Goal: Information Seeking & Learning: Compare options

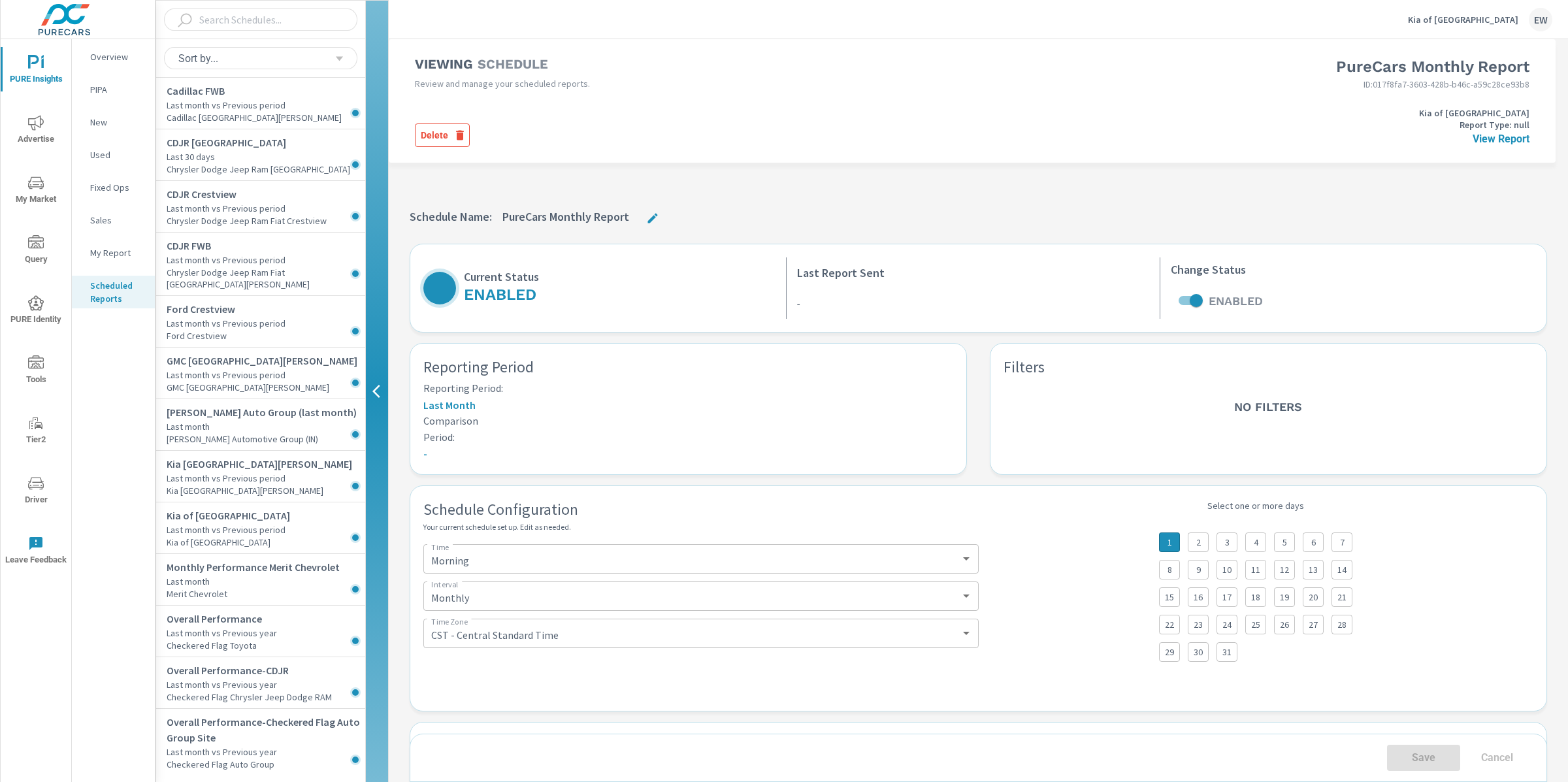
select select "Monthly"
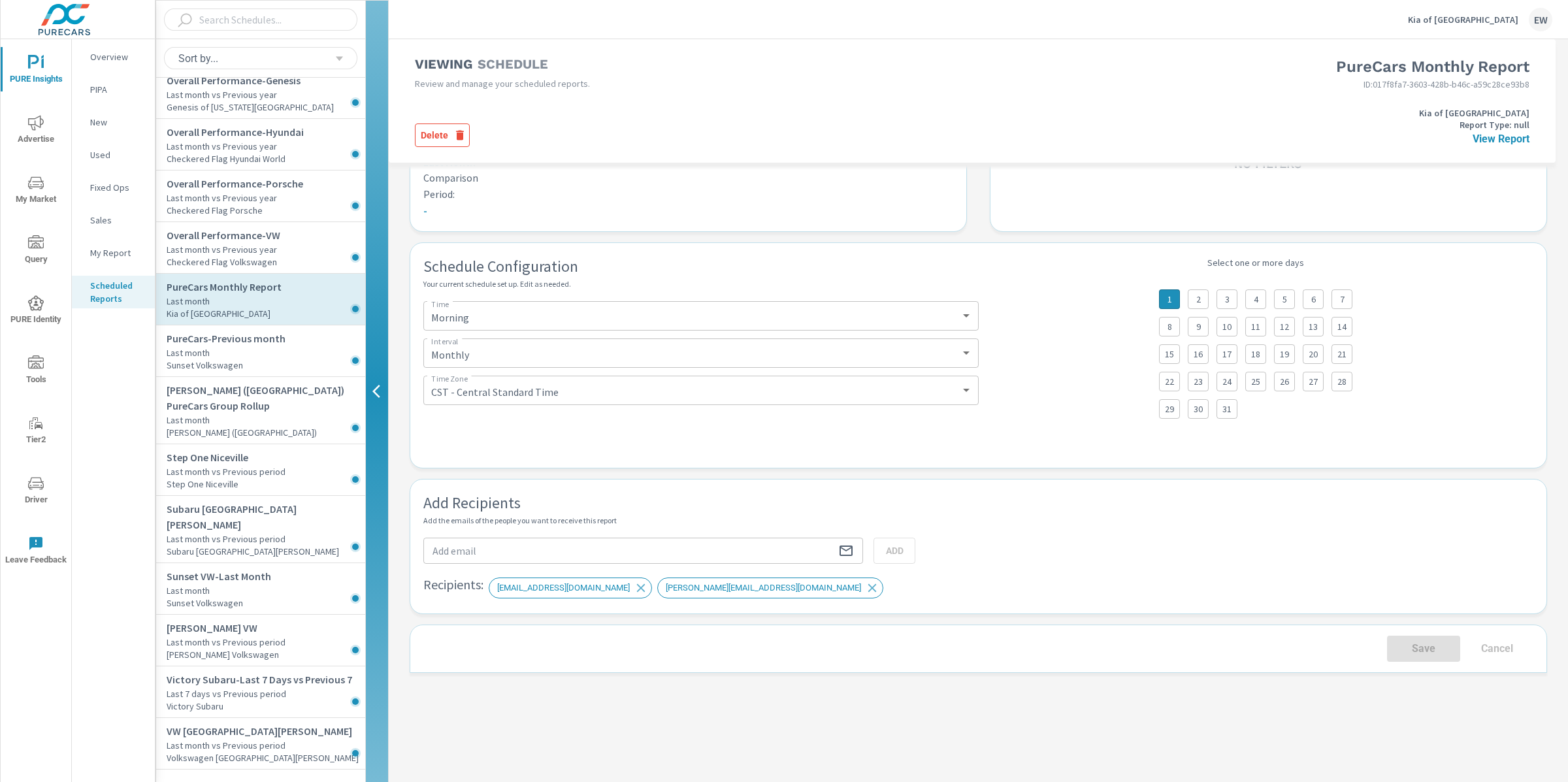
click at [1477, 15] on p "Kia of Portland" at bounding box center [1463, 19] width 111 height 12
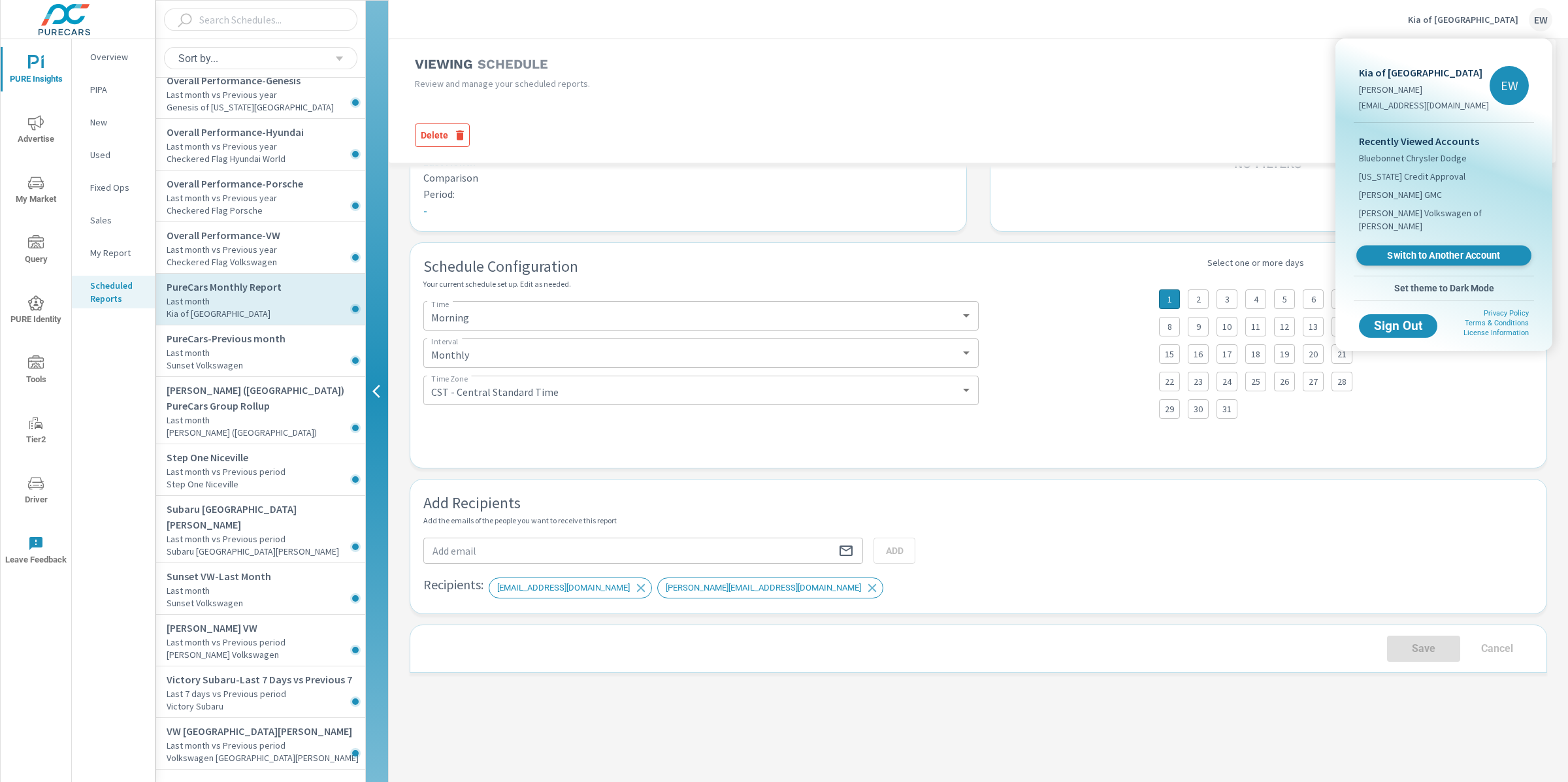
click at [1407, 262] on span "Switch to Another Account" at bounding box center [1443, 256] width 160 height 12
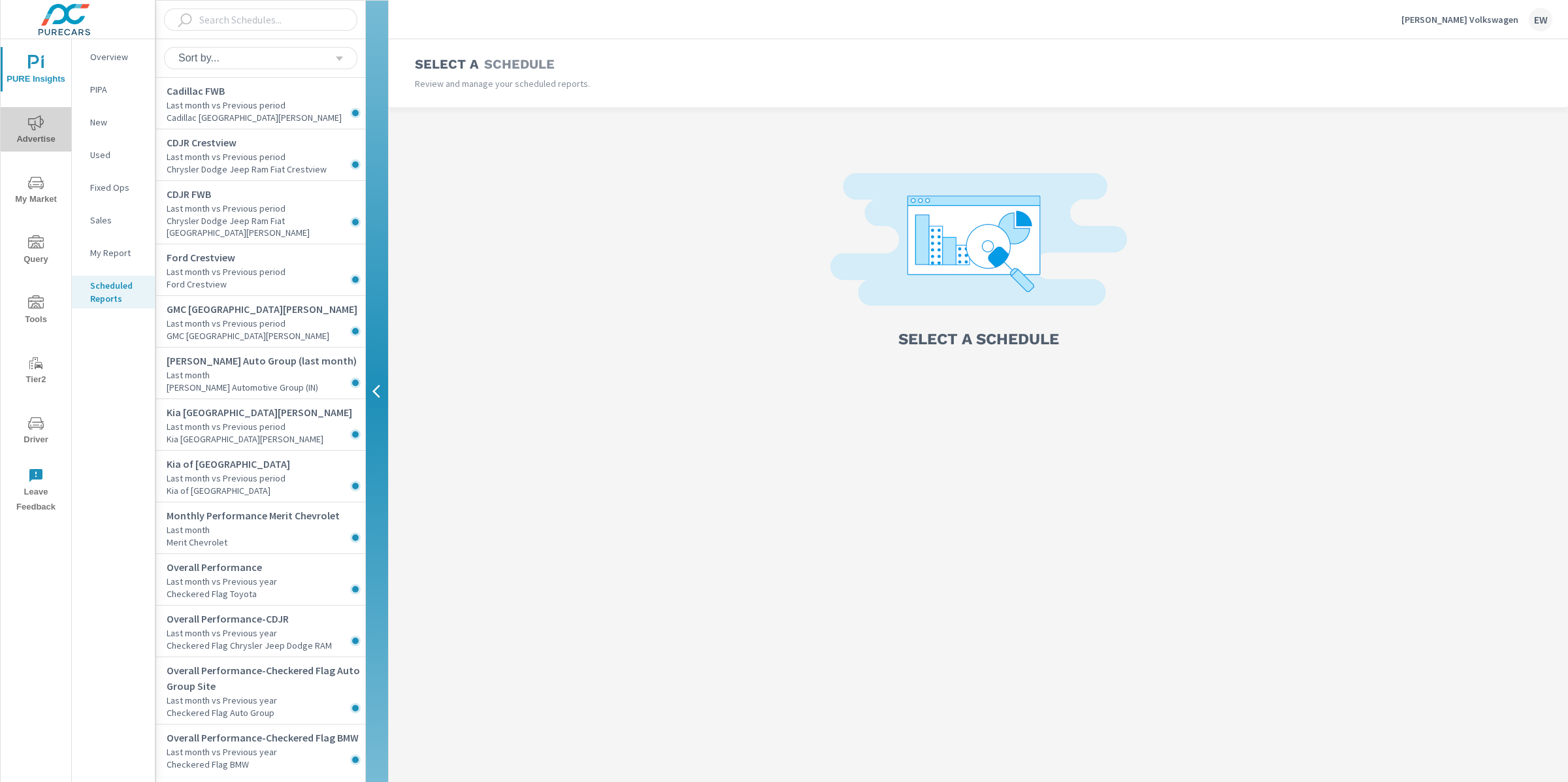
click at [6, 126] on span "Advertise" at bounding box center [36, 130] width 63 height 32
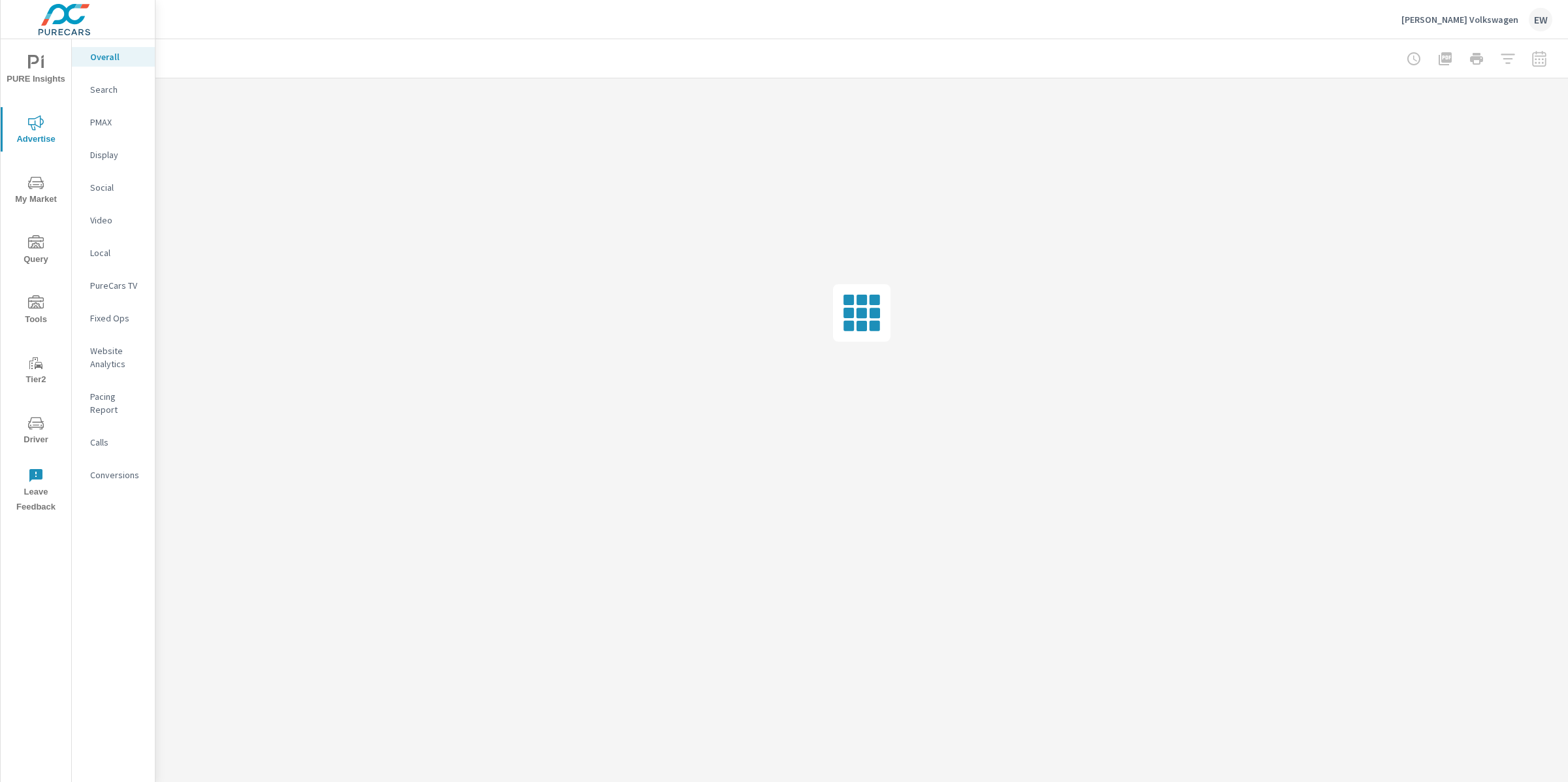
click at [22, 61] on span "PURE Insights" at bounding box center [36, 70] width 63 height 32
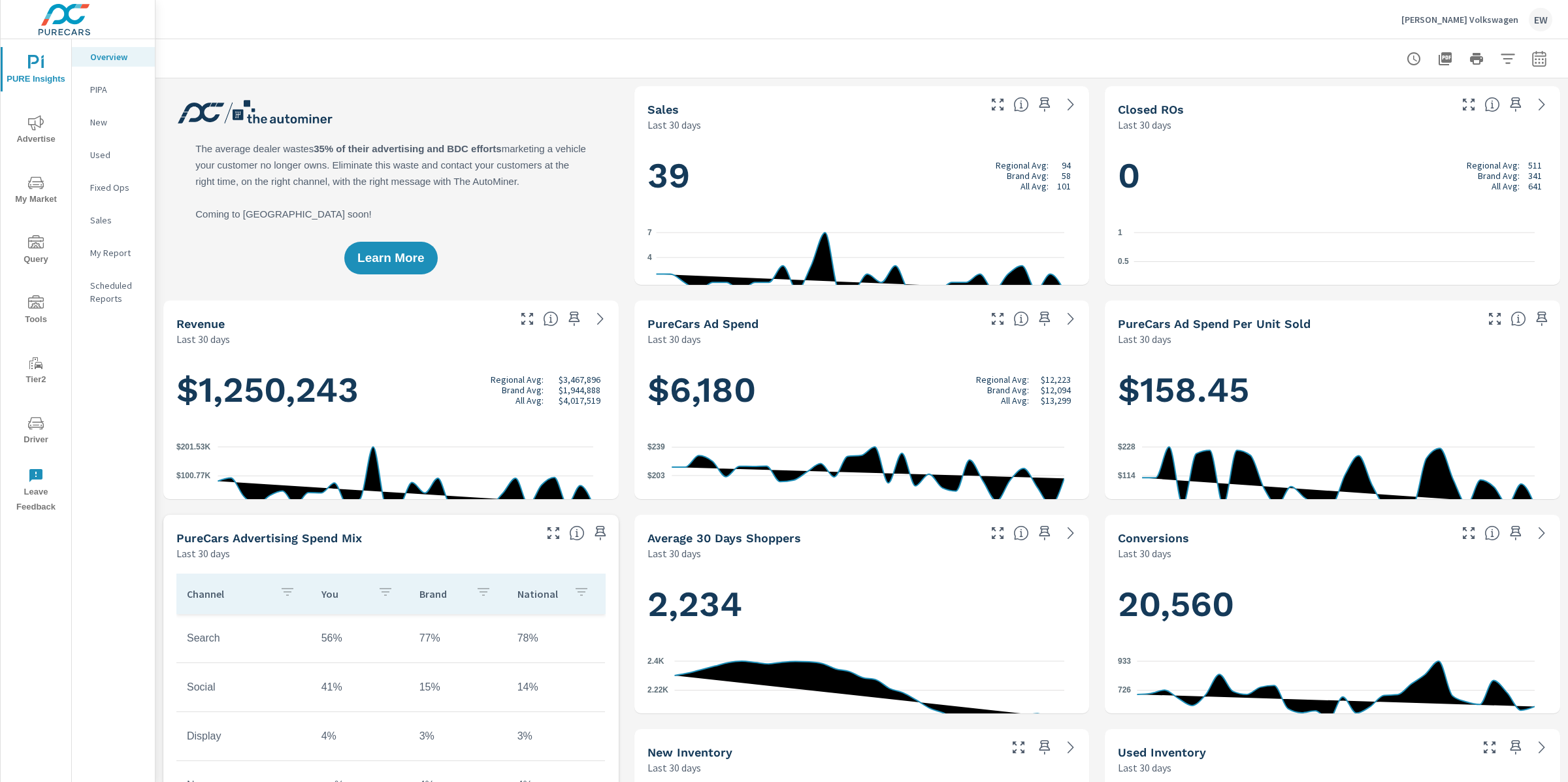
scroll to position [1, 0]
click at [1532, 57] on icon "button" at bounding box center [1539, 59] width 15 height 15
click at [1438, 119] on select "Custom Yesterday Last week Last 7 days Last 14 days Last 30 days Last 45 days L…" at bounding box center [1422, 115] width 131 height 26
click at [1357, 102] on select "Custom Yesterday Last week Last 7 days Last 14 days Last 30 days Last 45 days L…" at bounding box center [1422, 115] width 131 height 26
select select "Last month"
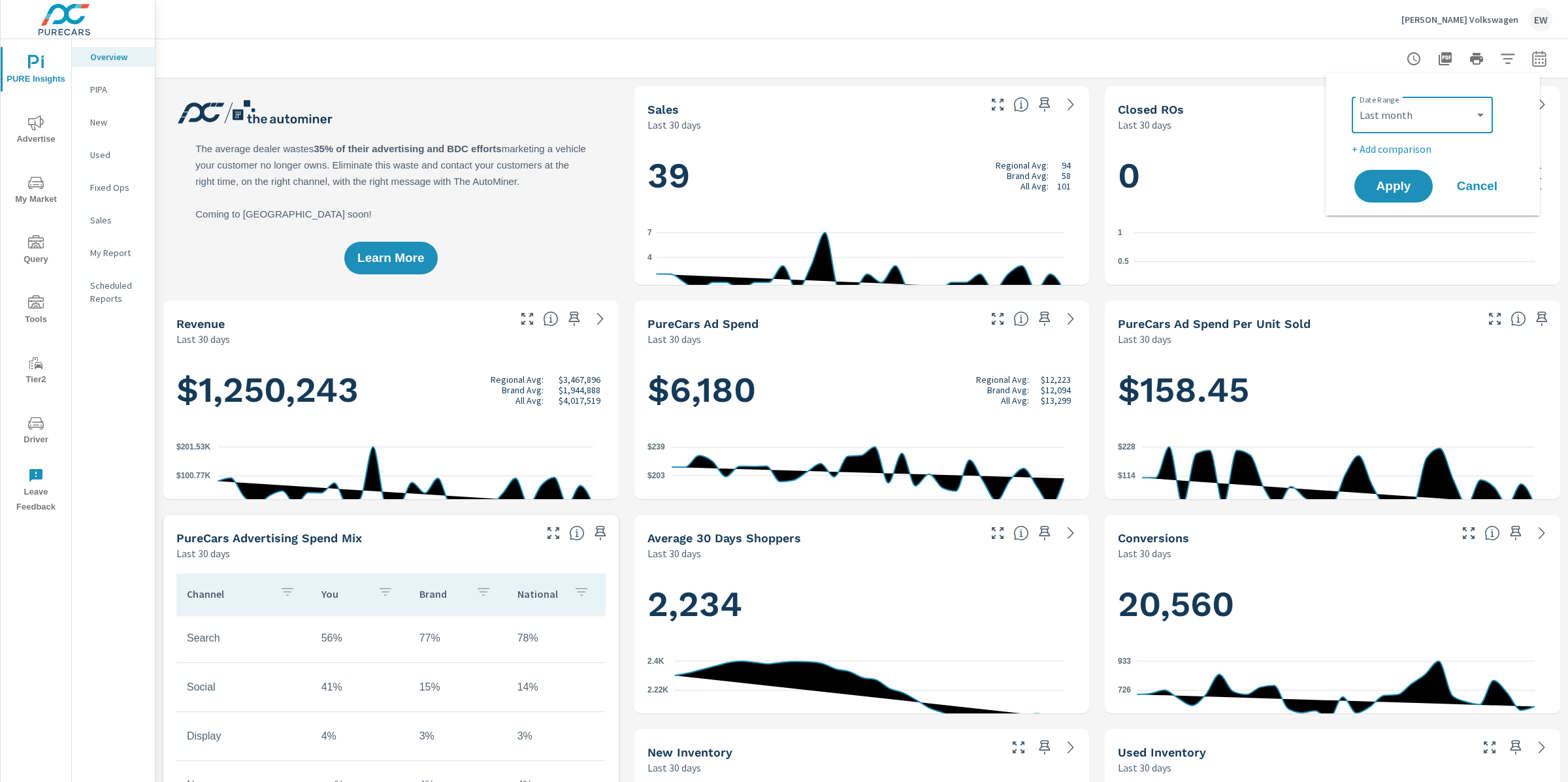
click at [1410, 154] on p "+ Add comparison" at bounding box center [1436, 149] width 167 height 15
click at [1410, 180] on select "Custom Previous period Previous month Previous year" at bounding box center [1422, 173] width 131 height 26
click at [1357, 162] on select "Custom Previous period Previous month Previous year" at bounding box center [1422, 173] width 131 height 26
select select "Previous year"
click at [1401, 229] on span "Apply" at bounding box center [1393, 223] width 53 height 12
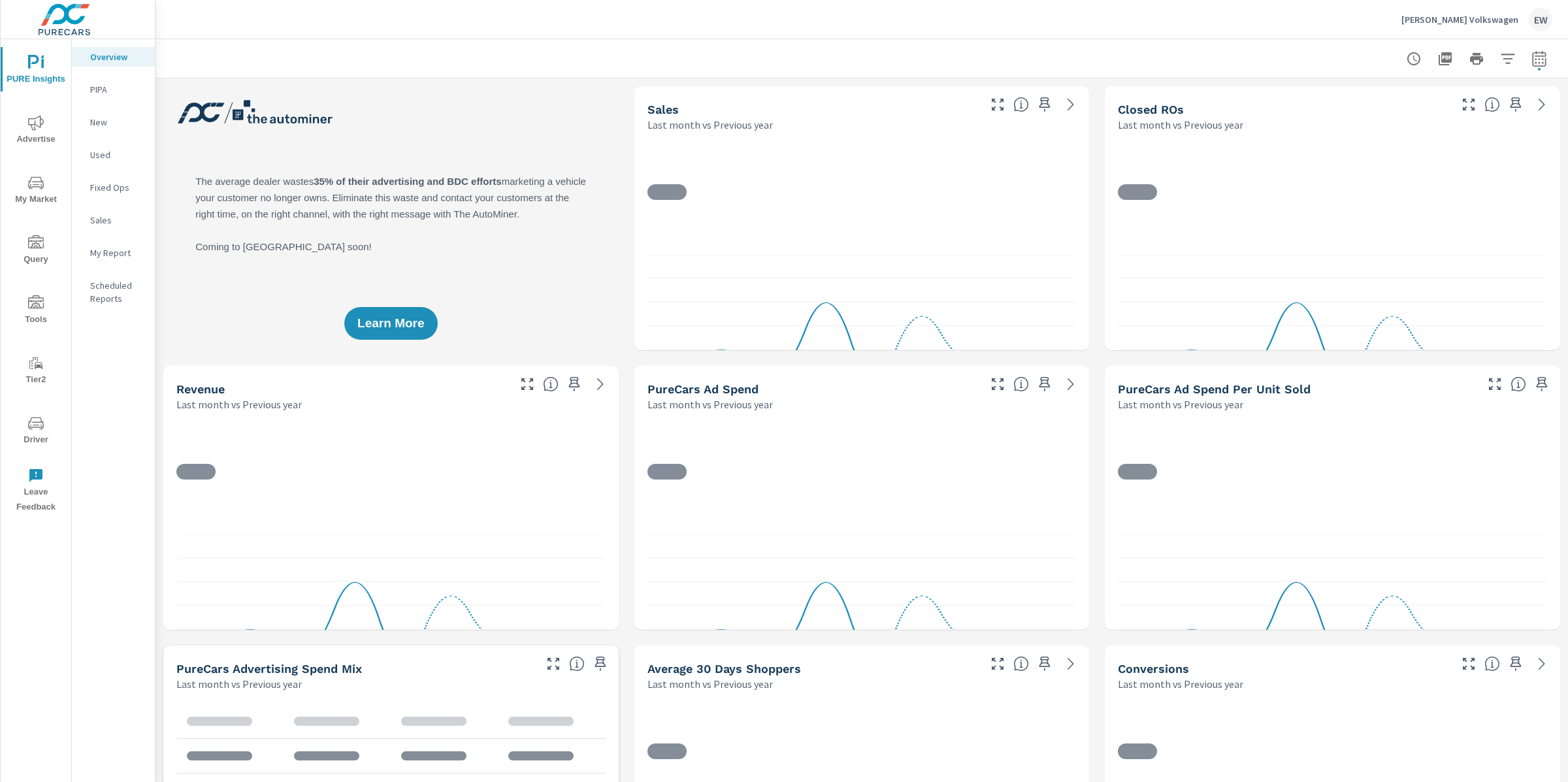
scroll to position [1, 0]
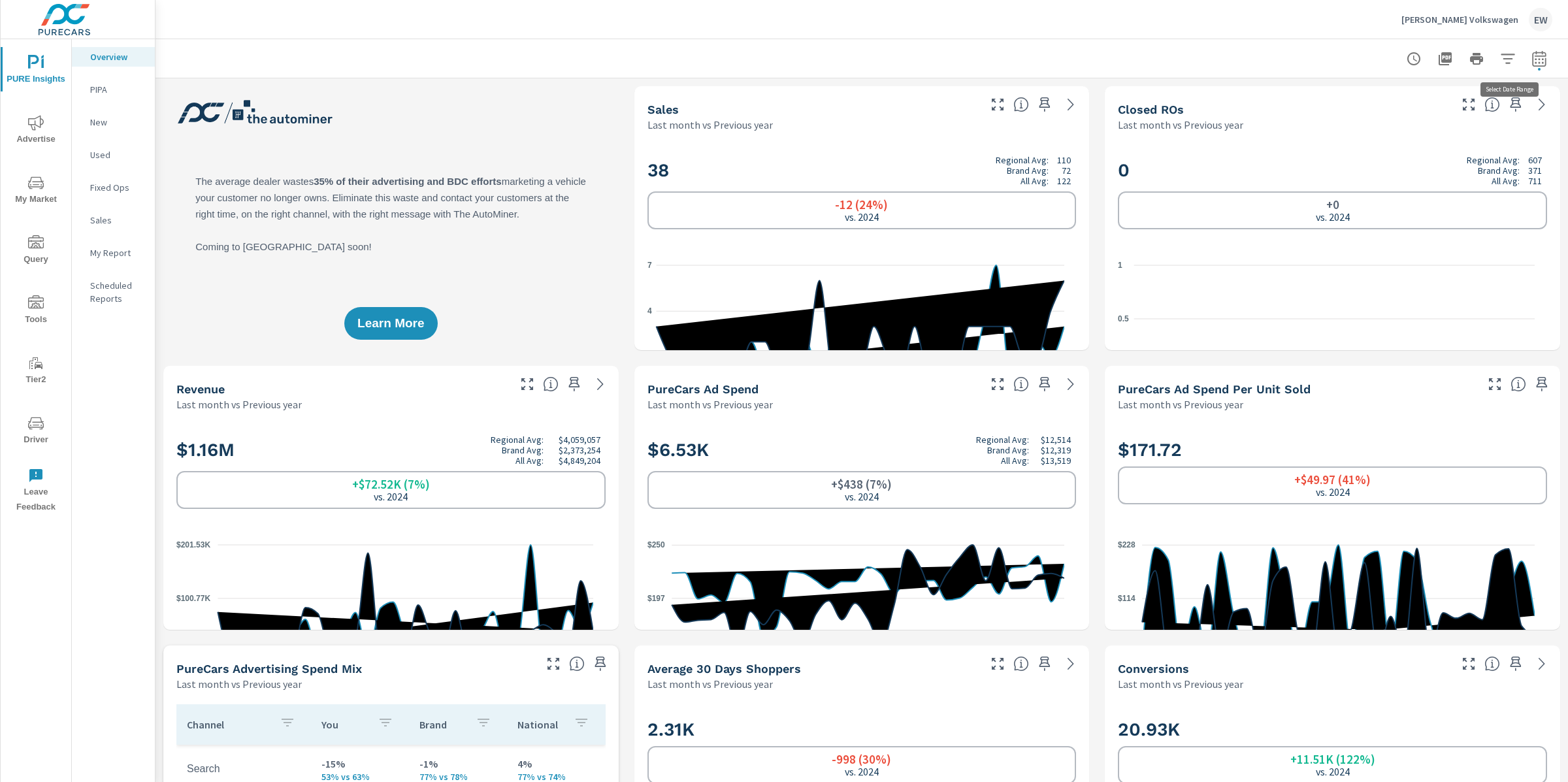
click at [1532, 60] on icon "button" at bounding box center [1539, 59] width 15 height 15
select select "Last month"
select select "Previous year"
click at [849, 60] on div at bounding box center [862, 59] width 1381 height 39
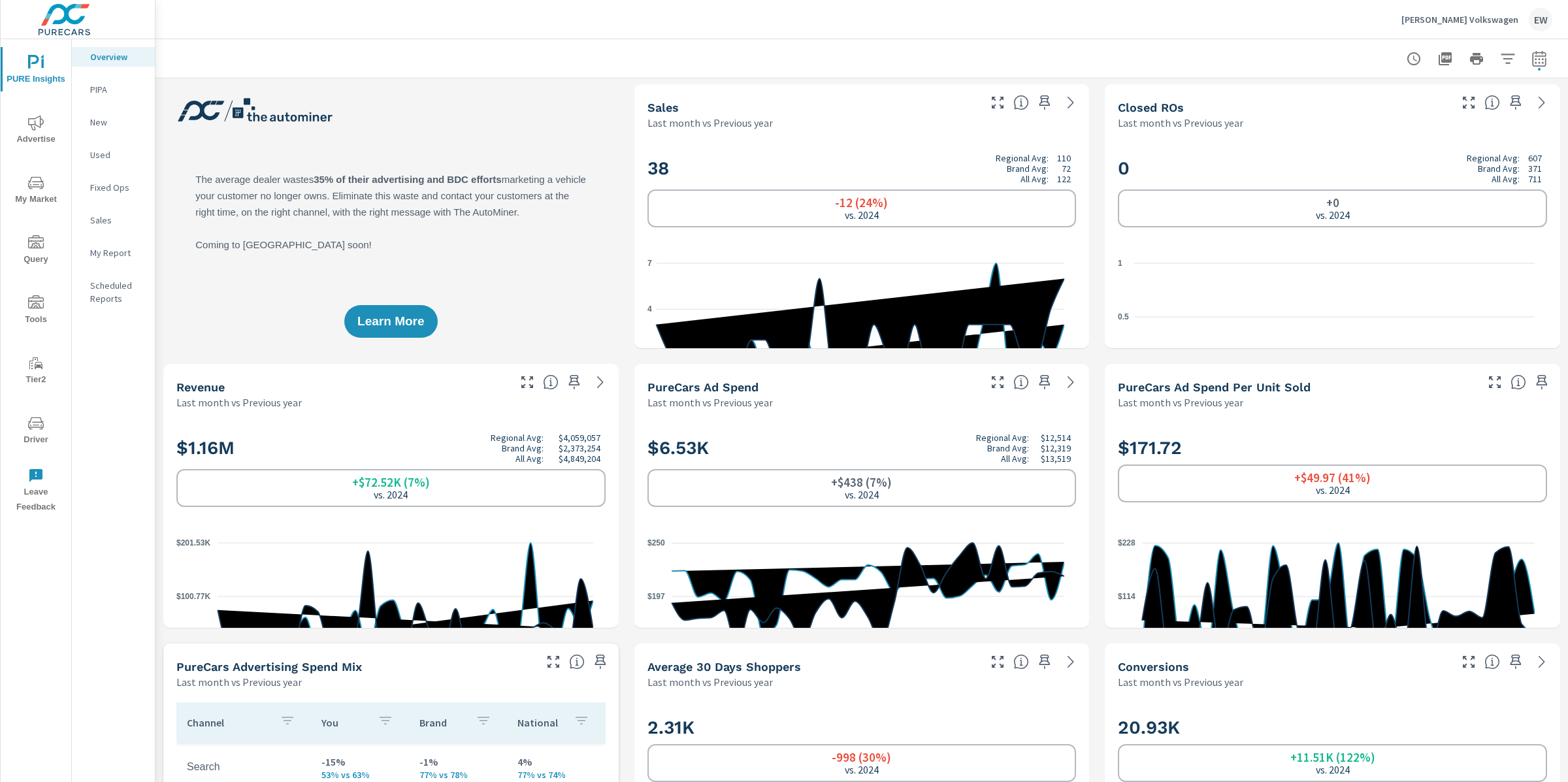
scroll to position [0, 0]
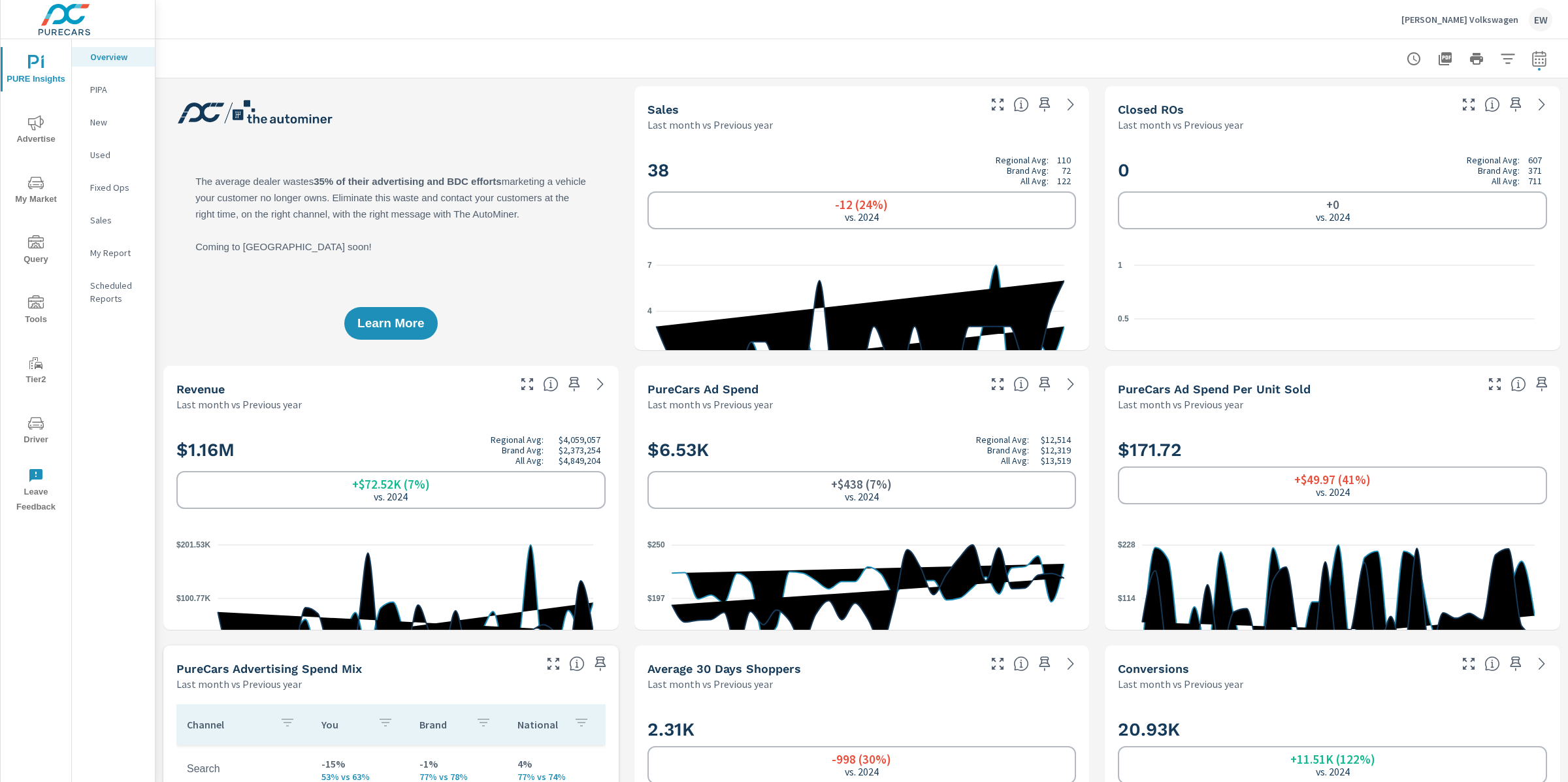
click at [41, 300] on icon "nav menu" at bounding box center [36, 303] width 15 height 15
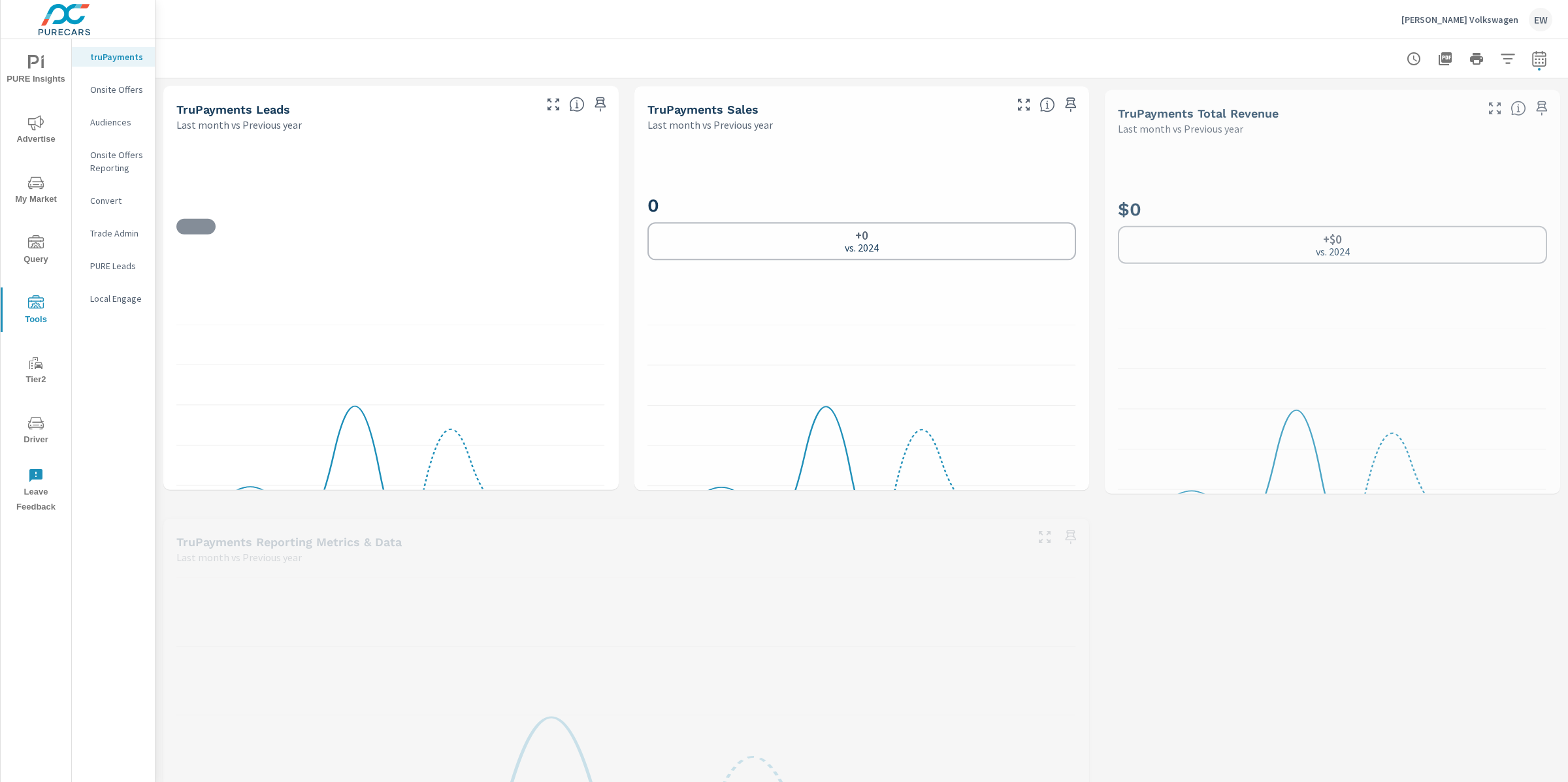
click at [39, 434] on span "Driver" at bounding box center [36, 431] width 63 height 32
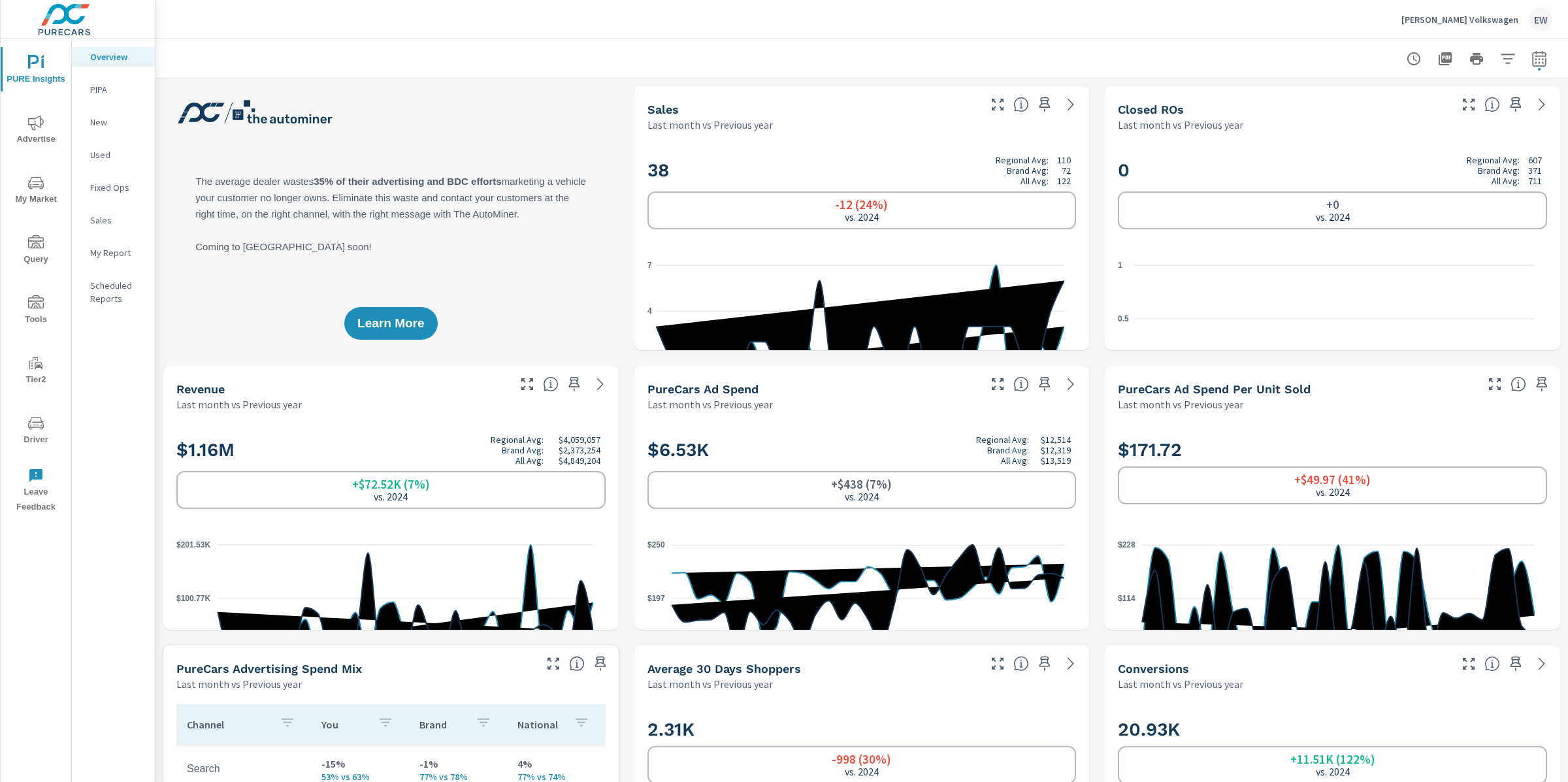
scroll to position [1, 0]
click at [1532, 51] on icon "button" at bounding box center [1539, 58] width 14 height 15
select select "Last month"
click at [1419, 173] on select "Custom Previous period Previous month Previous year" at bounding box center [1422, 173] width 131 height 26
click at [1357, 162] on select "Custom Previous period Previous month Previous year" at bounding box center [1422, 173] width 131 height 26
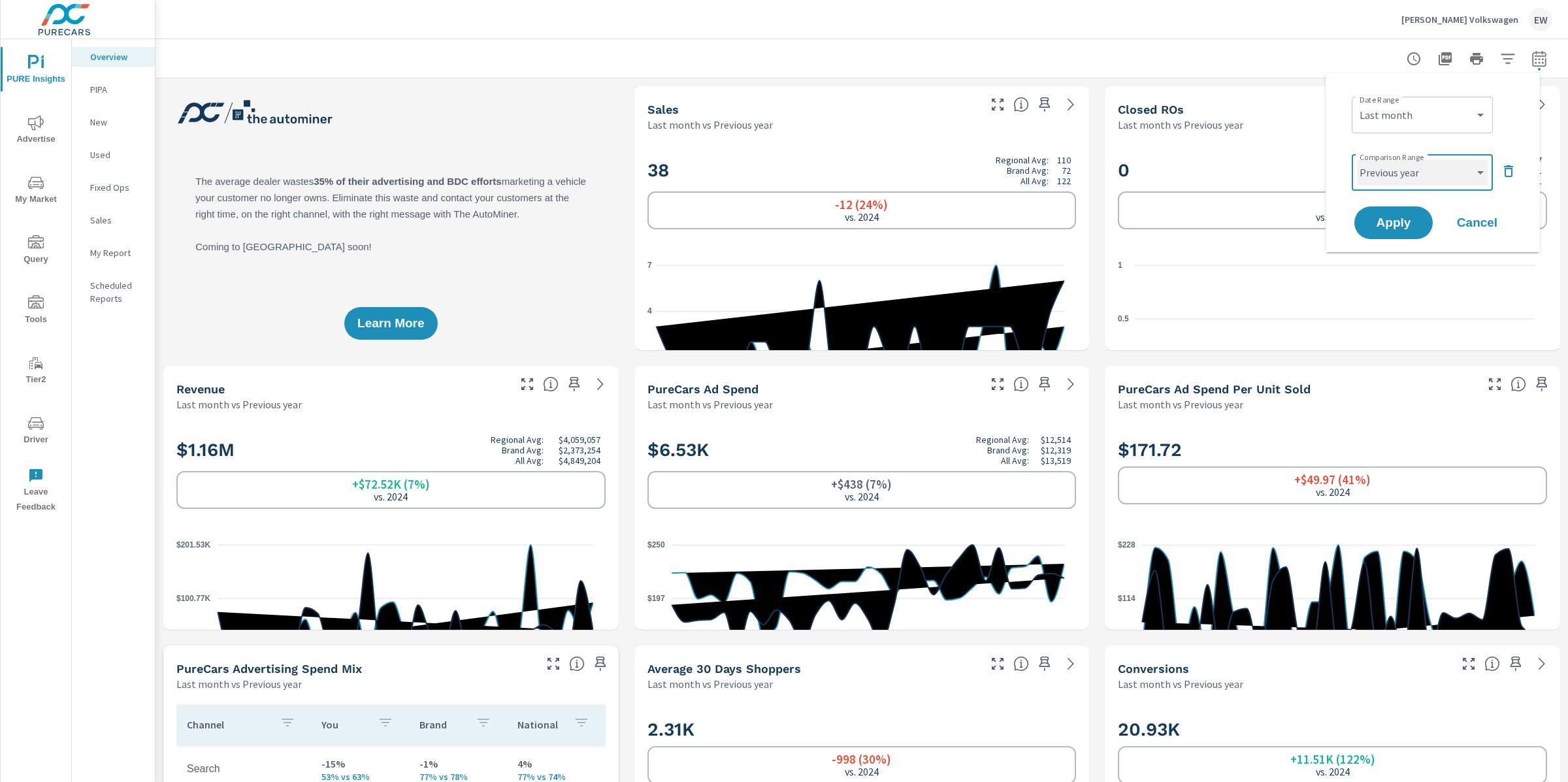
select select "Previous month"
click at [1389, 224] on span "Apply" at bounding box center [1393, 223] width 53 height 12
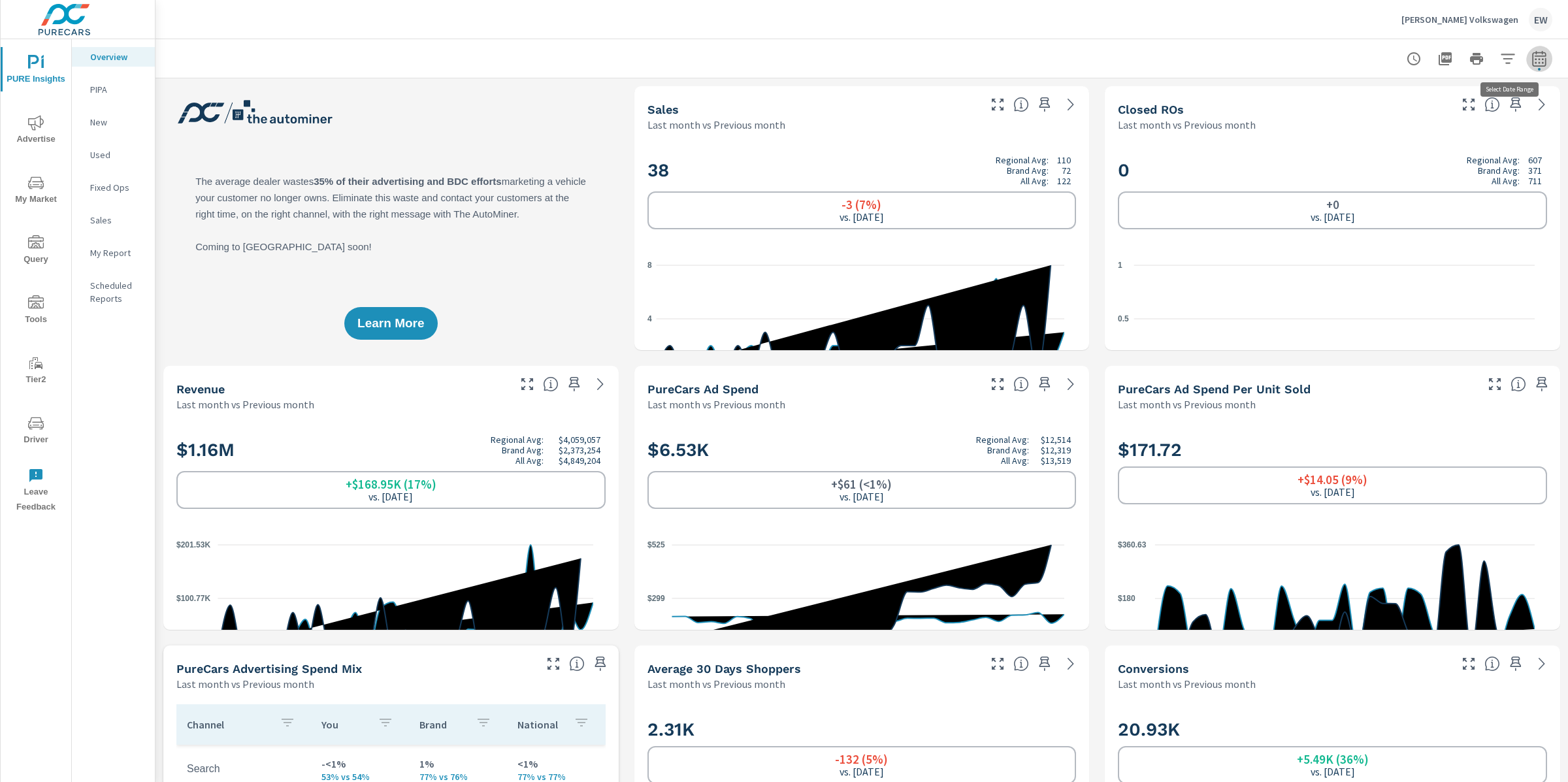
click at [1535, 59] on icon "button" at bounding box center [1539, 60] width 9 height 5
select select "Last month"
click at [1426, 177] on select "Custom Previous period Previous month Previous year" at bounding box center [1422, 173] width 131 height 26
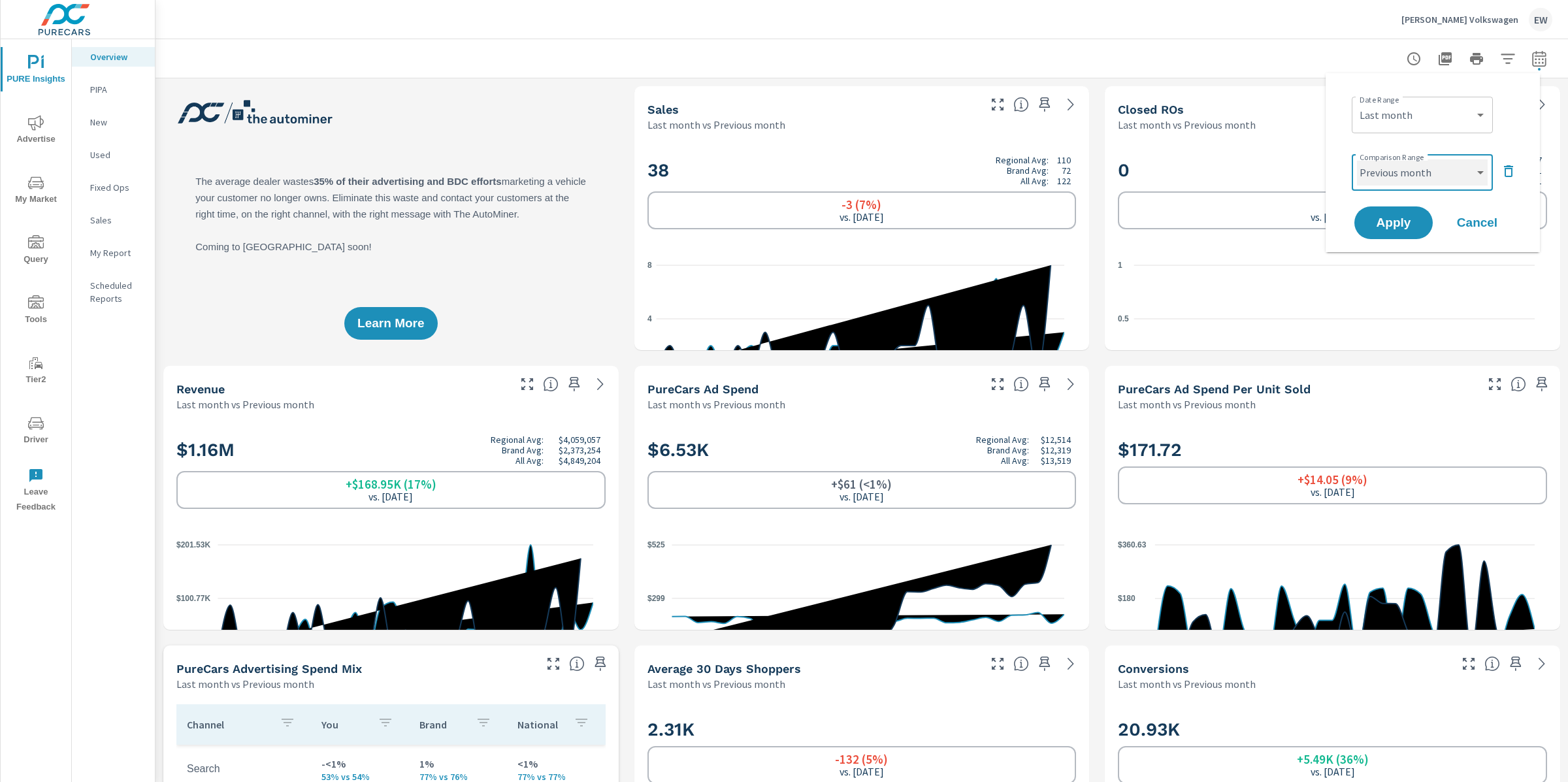
click at [1409, 180] on select "Custom Previous period Previous month Previous year" at bounding box center [1422, 173] width 131 height 26
click at [1357, 162] on select "Custom Previous period Previous month Previous year" at bounding box center [1422, 173] width 131 height 26
select select "Previous year"
click at [1402, 229] on span "Apply" at bounding box center [1393, 223] width 53 height 12
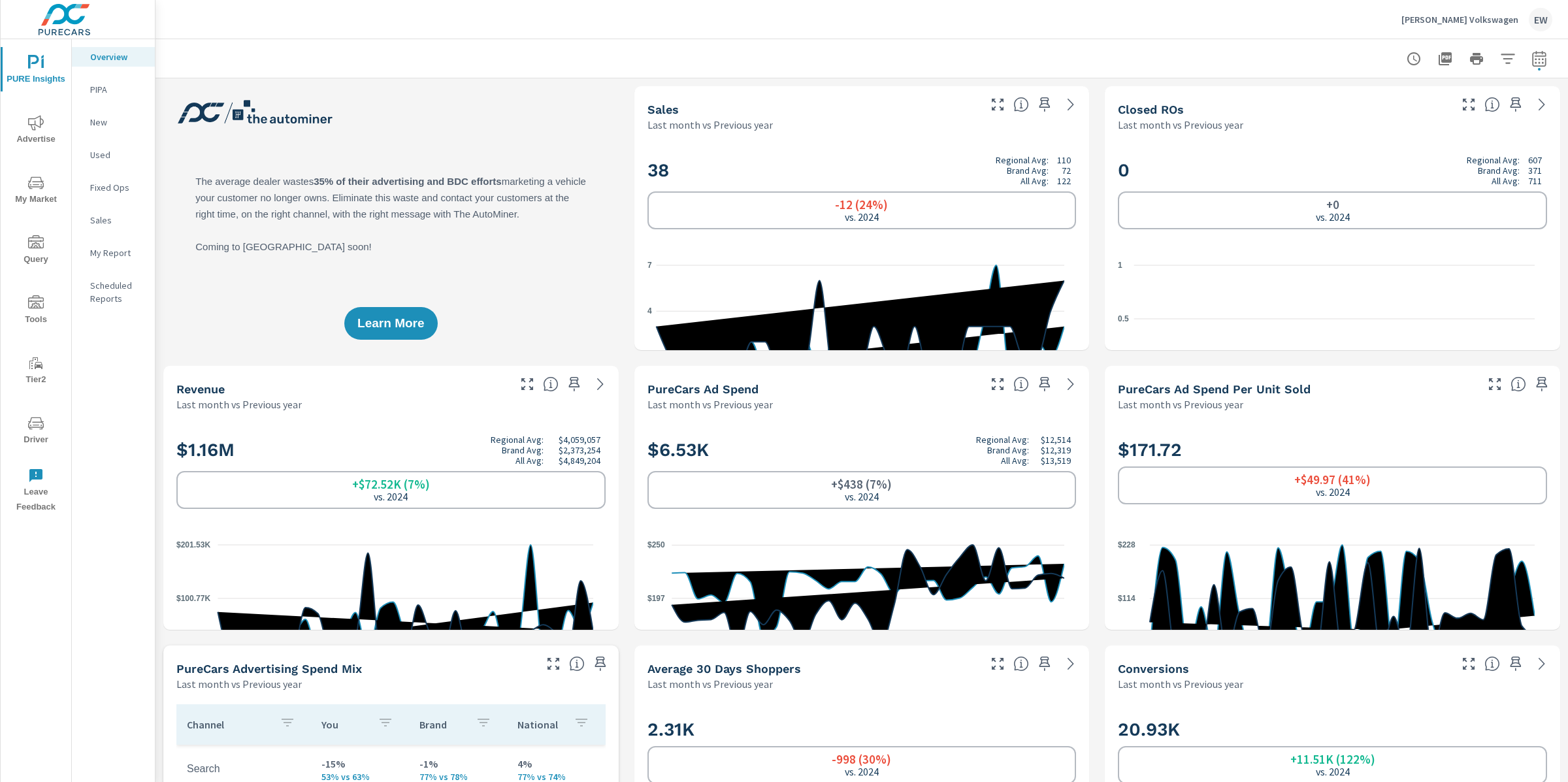
click at [628, 51] on div at bounding box center [862, 59] width 1381 height 39
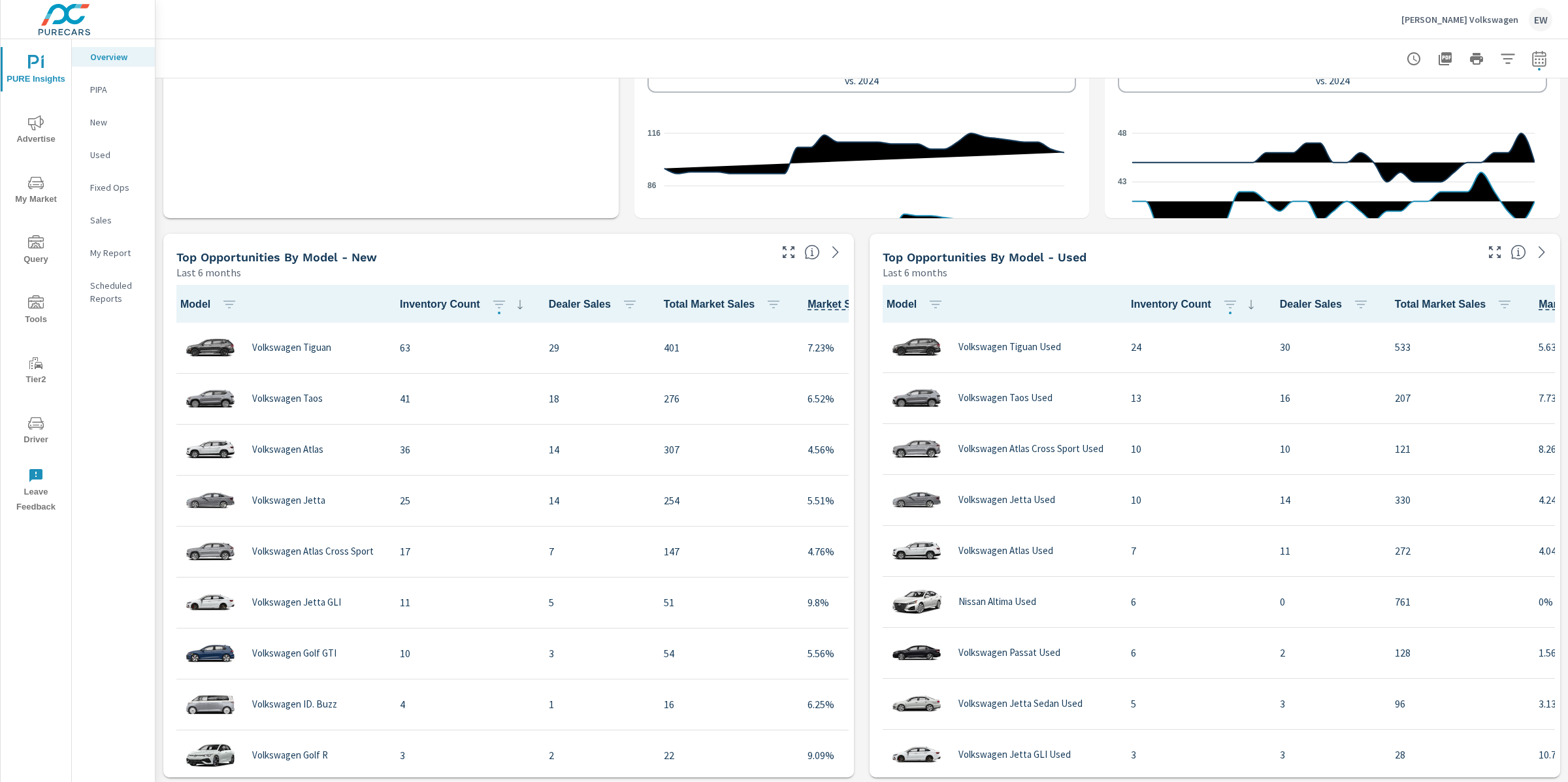
scroll to position [975, 0]
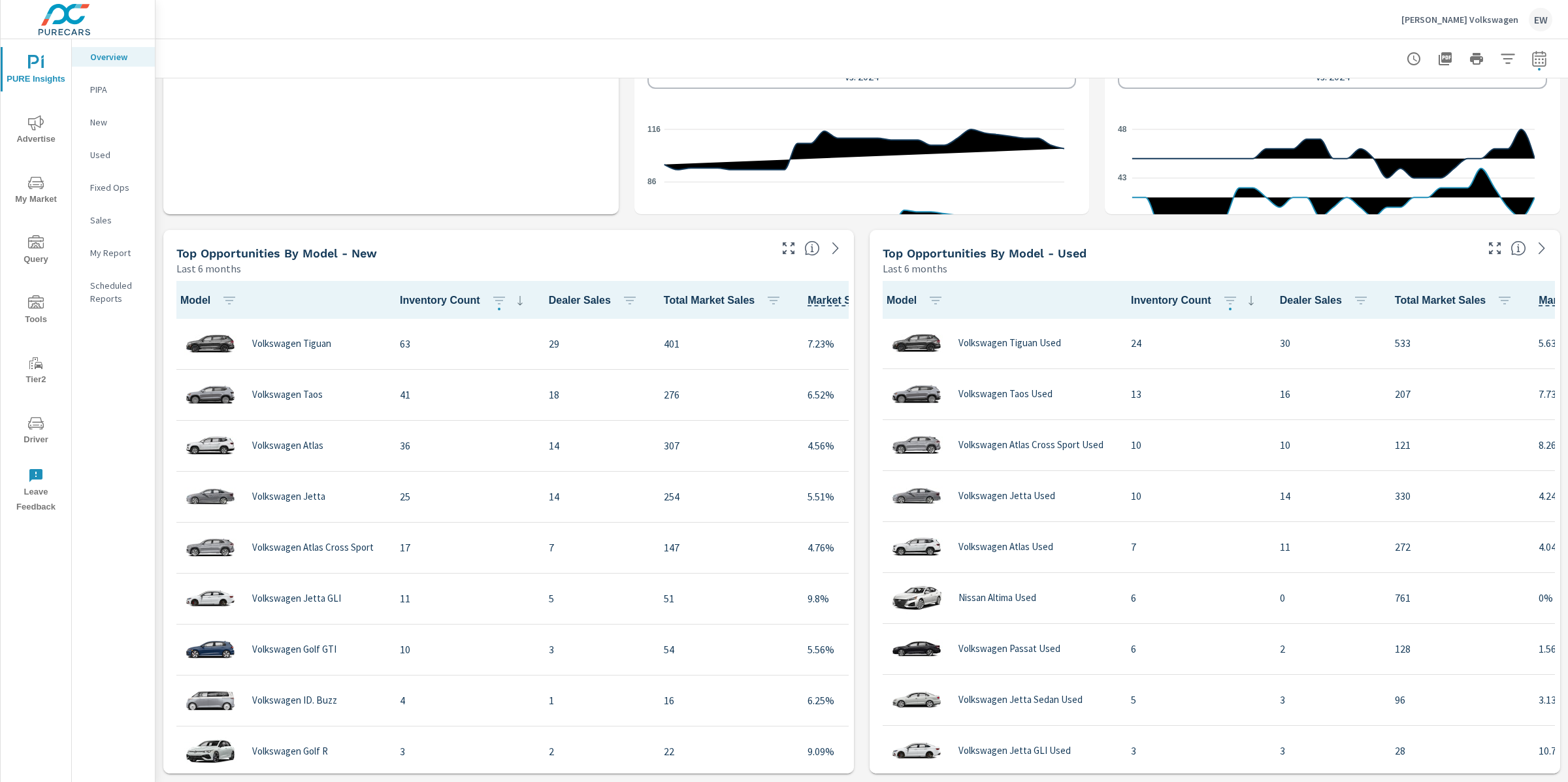
click at [1089, 161] on div "Learn More The average dealer wastes 35% of their advertising and BDC efforts m…" at bounding box center [862, 501] width 1412 height 2796
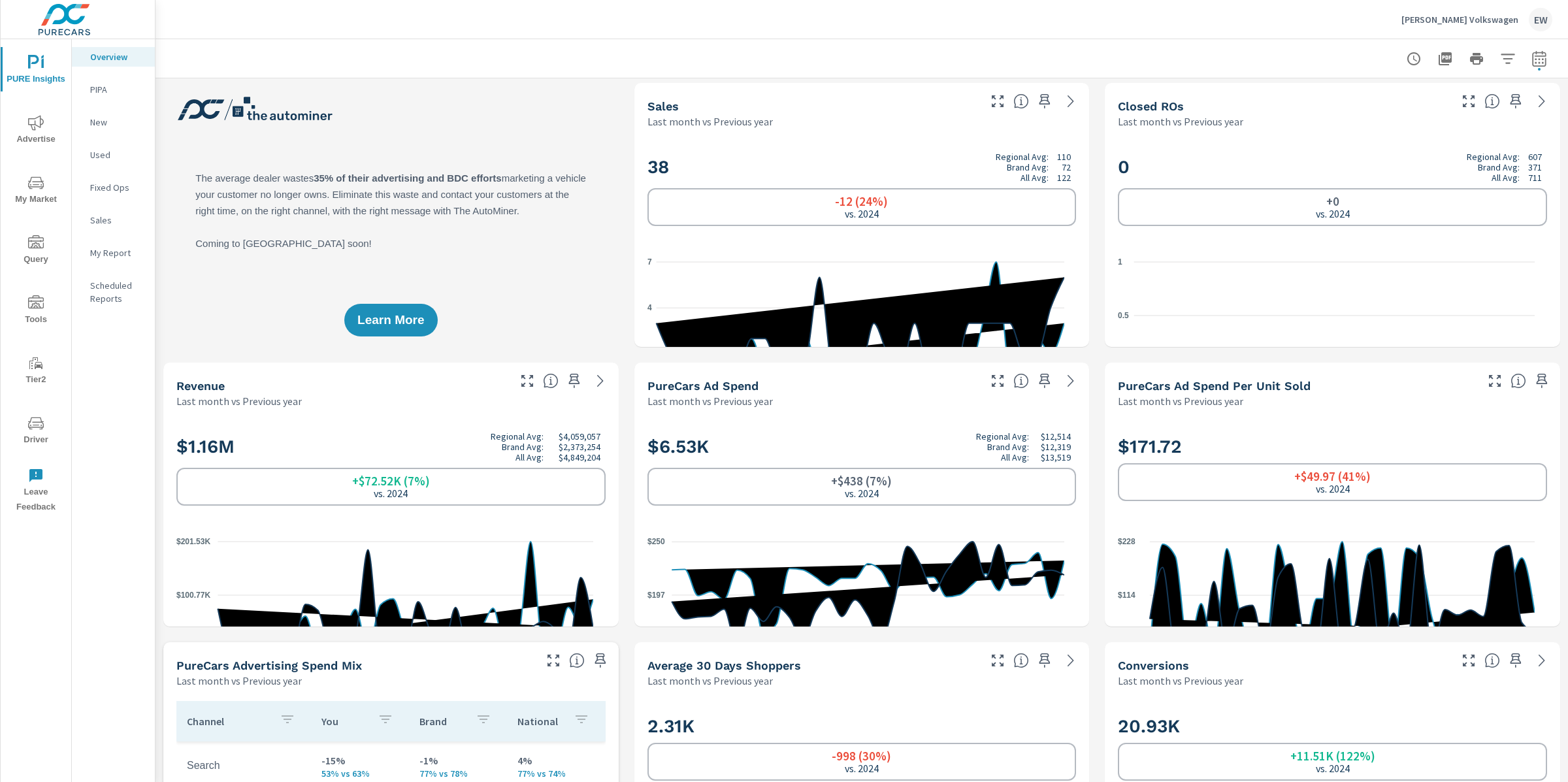
scroll to position [0, 0]
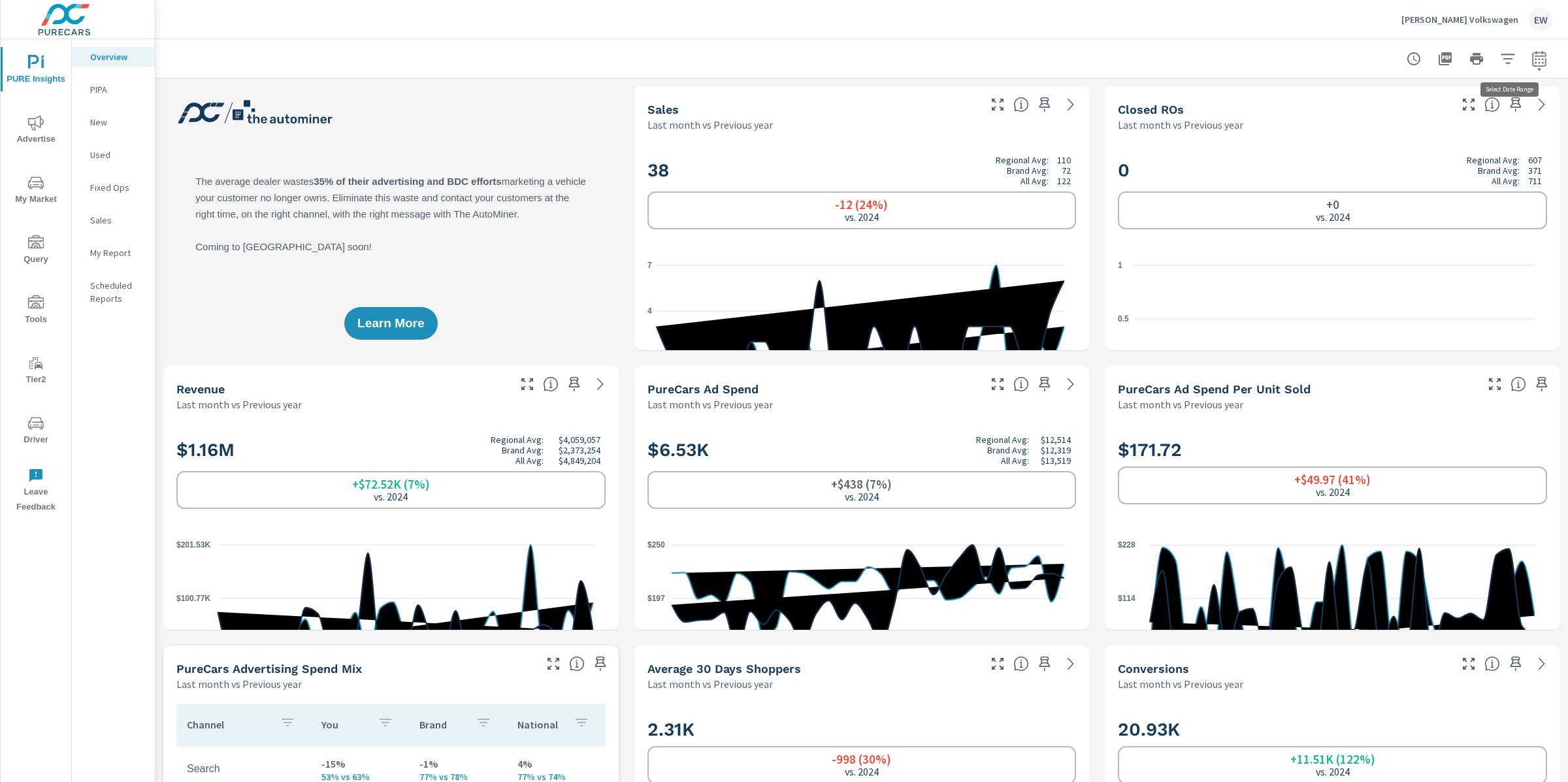
click at [1532, 58] on icon "button" at bounding box center [1539, 59] width 15 height 15
select select "Last month"
click at [1418, 179] on select "Custom Previous period Previous month Previous year" at bounding box center [1422, 173] width 131 height 26
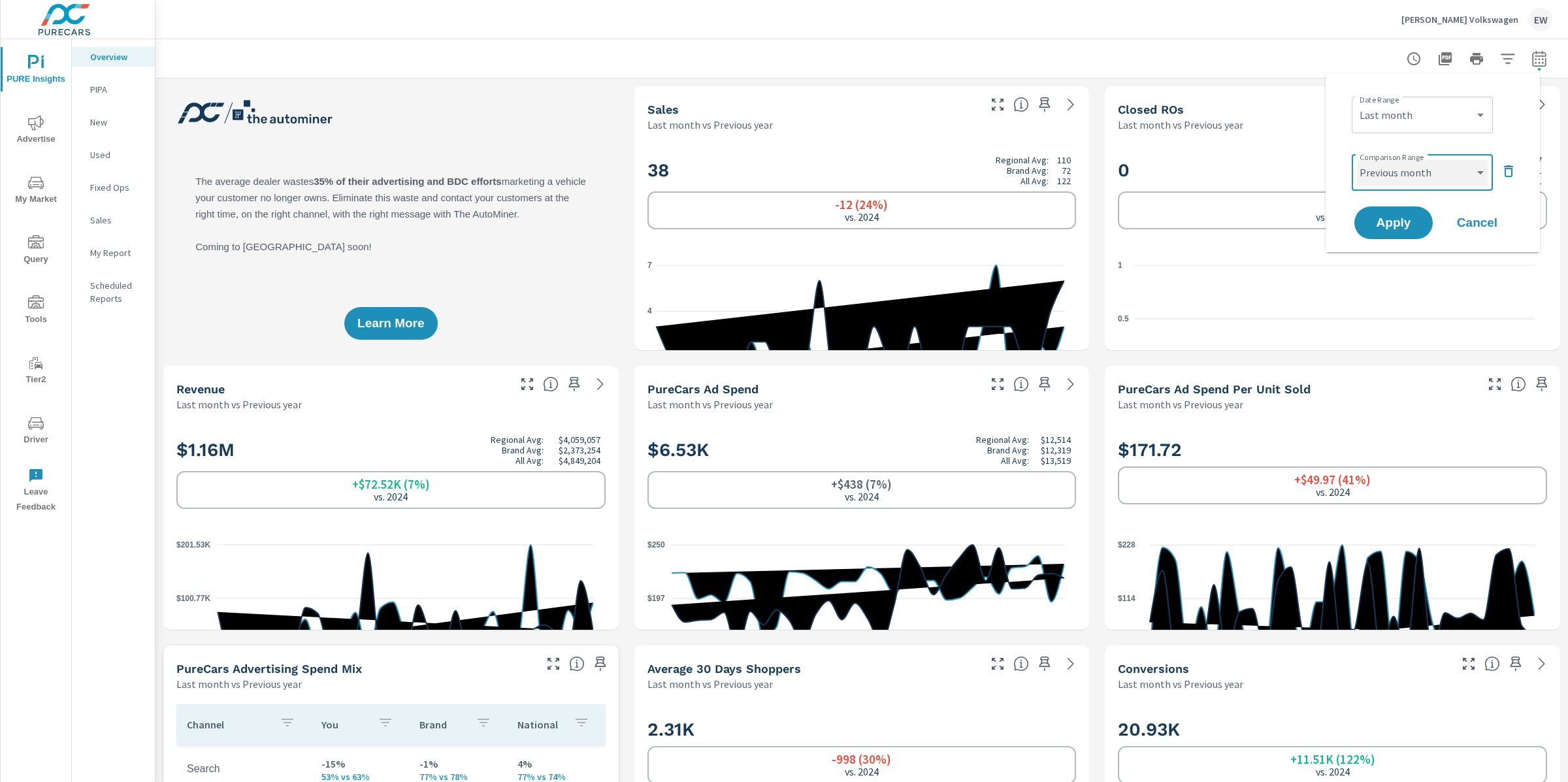
click at [1357, 162] on select "Custom Previous period Previous month Previous year" at bounding box center [1422, 173] width 131 height 26
select select "Previous month"
click at [1408, 229] on span "Apply" at bounding box center [1393, 223] width 53 height 12
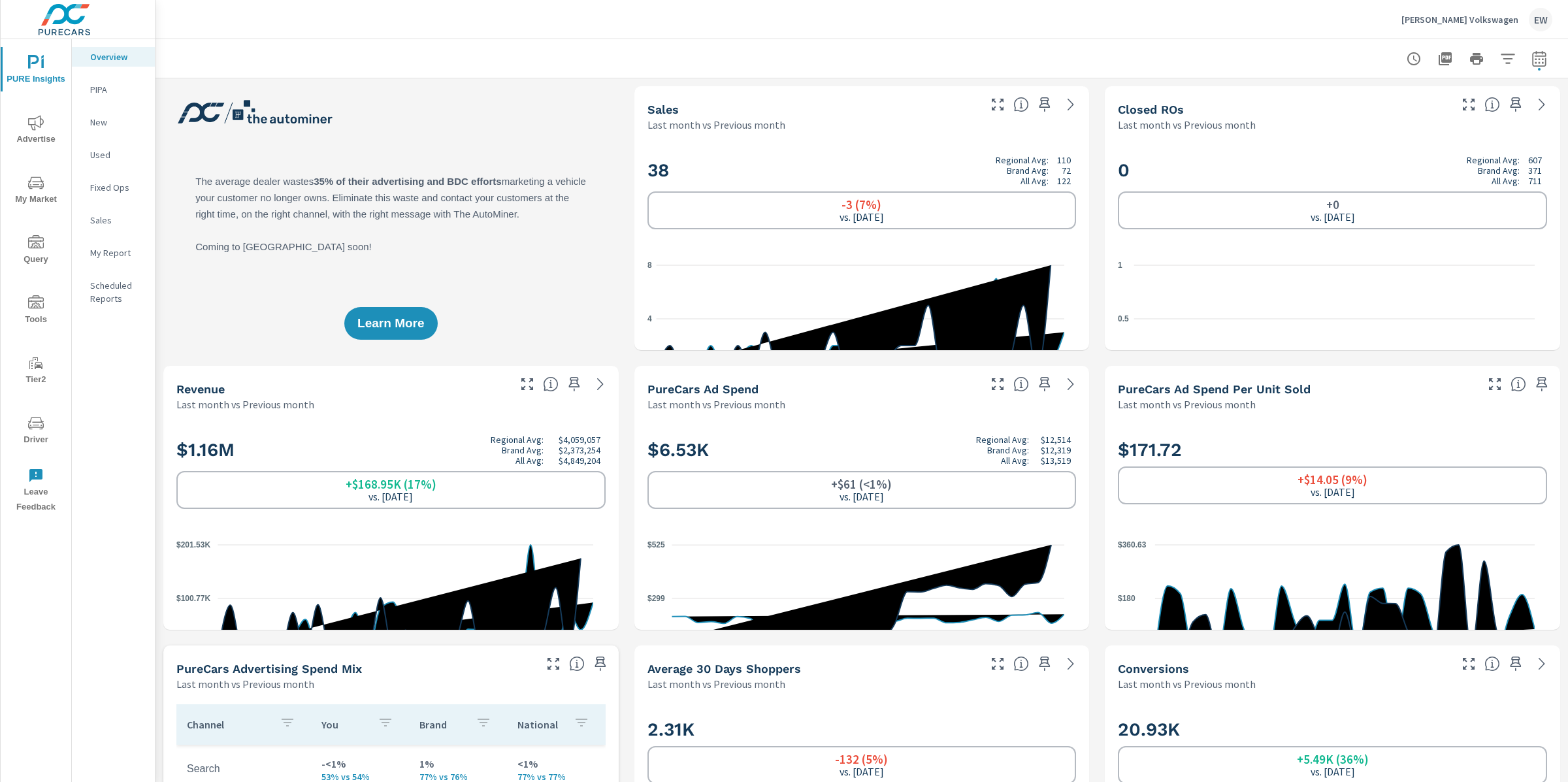
click at [607, 297] on div "Learn More" at bounding box center [391, 218] width 455 height 264
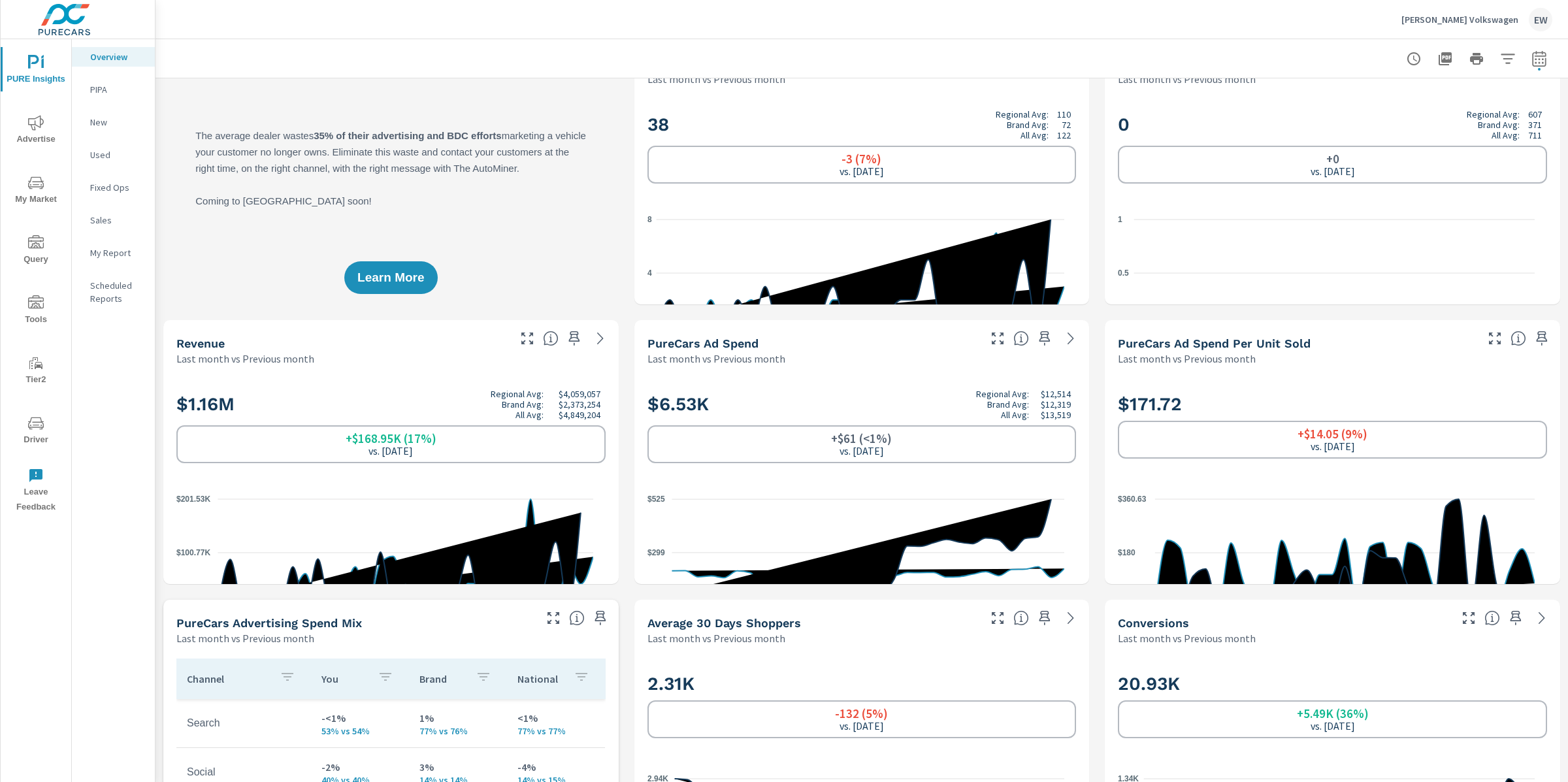
scroll to position [70, 0]
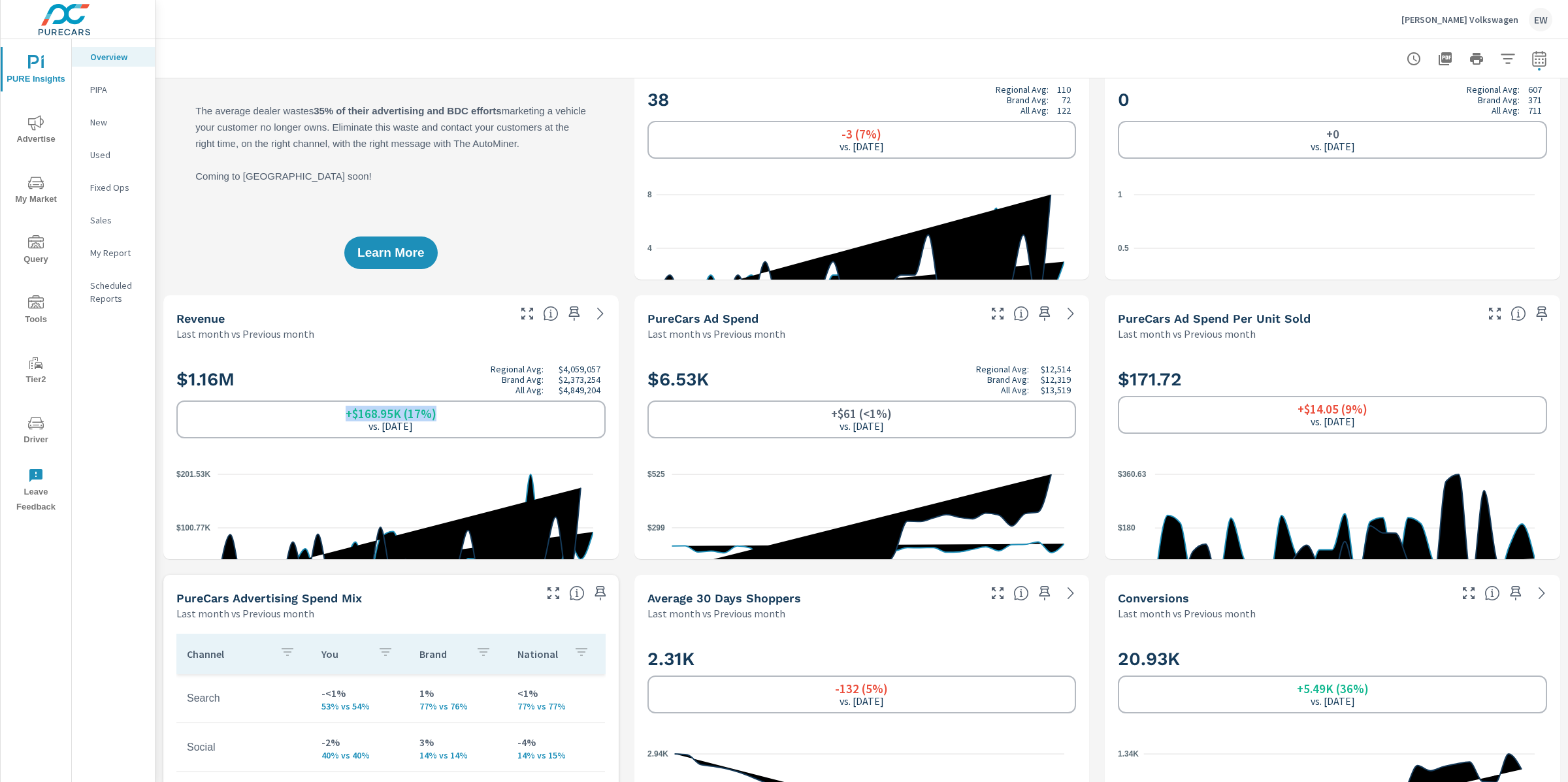
drag, startPoint x: 345, startPoint y: 486, endPoint x: 444, endPoint y: 488, distance: 99.0
click at [444, 438] on div "+$168.95K (17%) vs. Jun 2025" at bounding box center [391, 419] width 429 height 38
click at [574, 274] on div "Learn More" at bounding box center [391, 147] width 455 height 264
click at [451, 438] on div "+$168.95K (17%) vs. Jun 2025" at bounding box center [391, 419] width 429 height 38
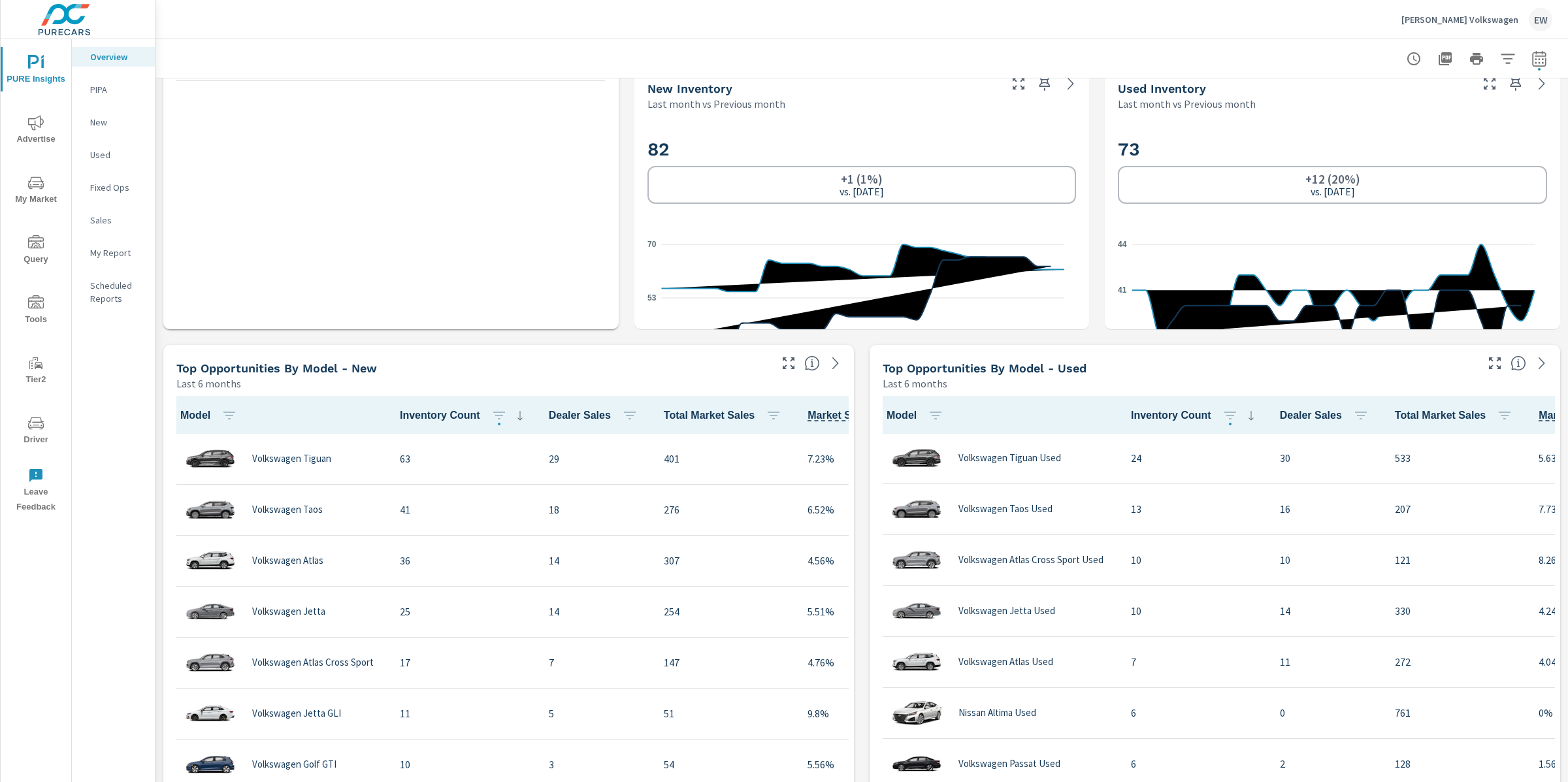
scroll to position [876, 0]
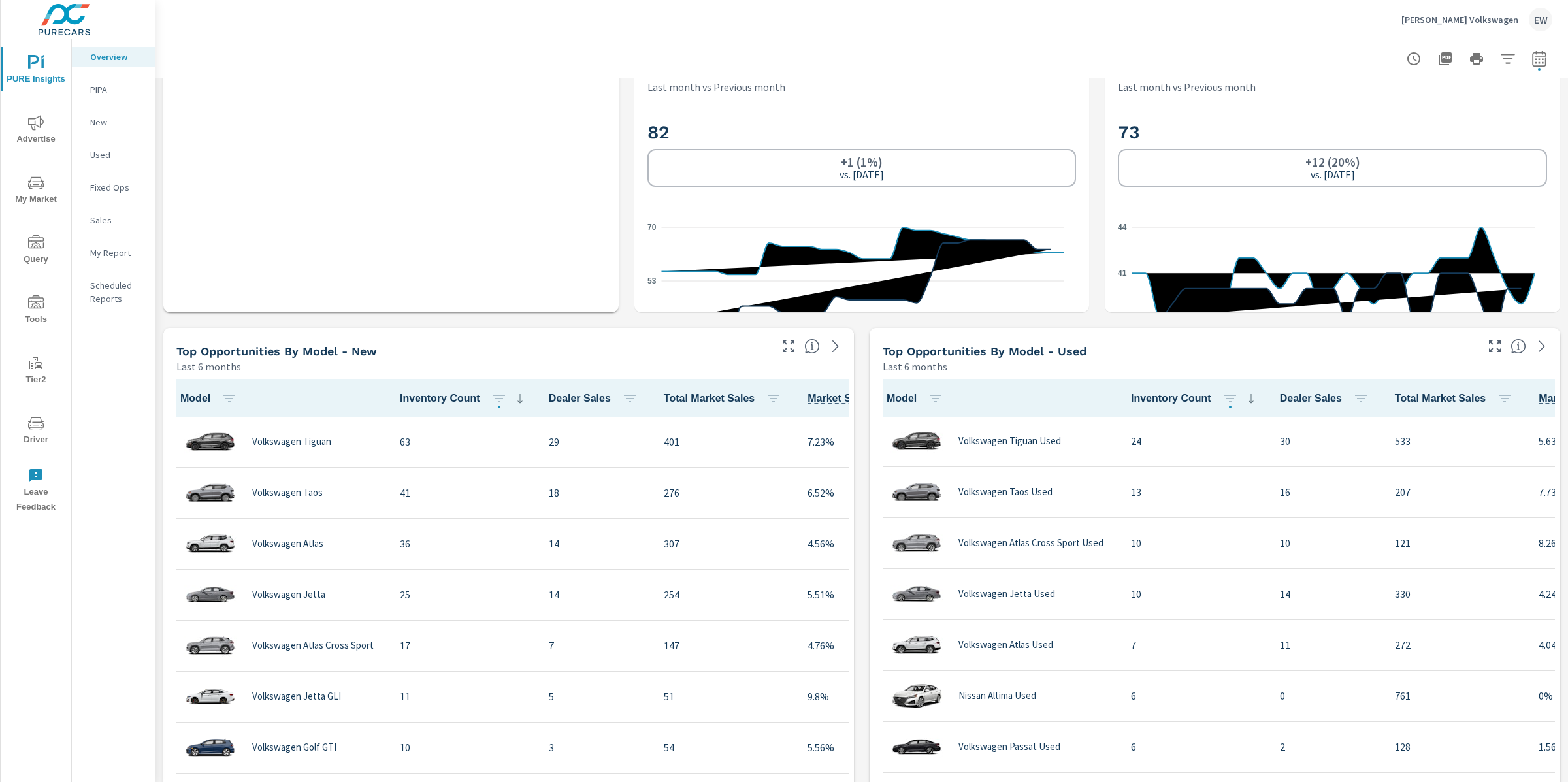
click at [1088, 377] on div "Learn More The average dealer wastes 35% of their advertising and BDC efforts m…" at bounding box center [862, 599] width 1412 height 2796
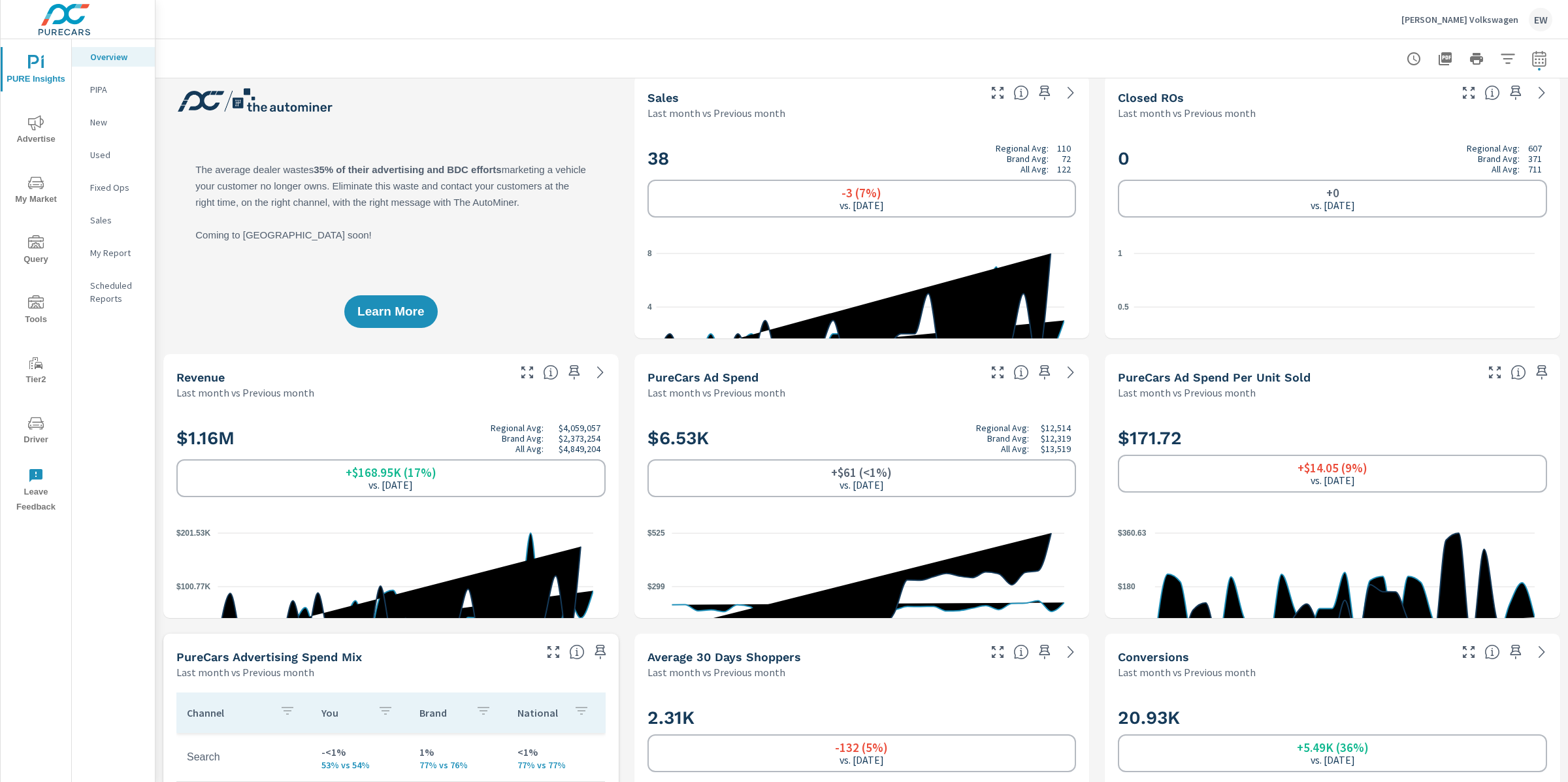
scroll to position [0, 0]
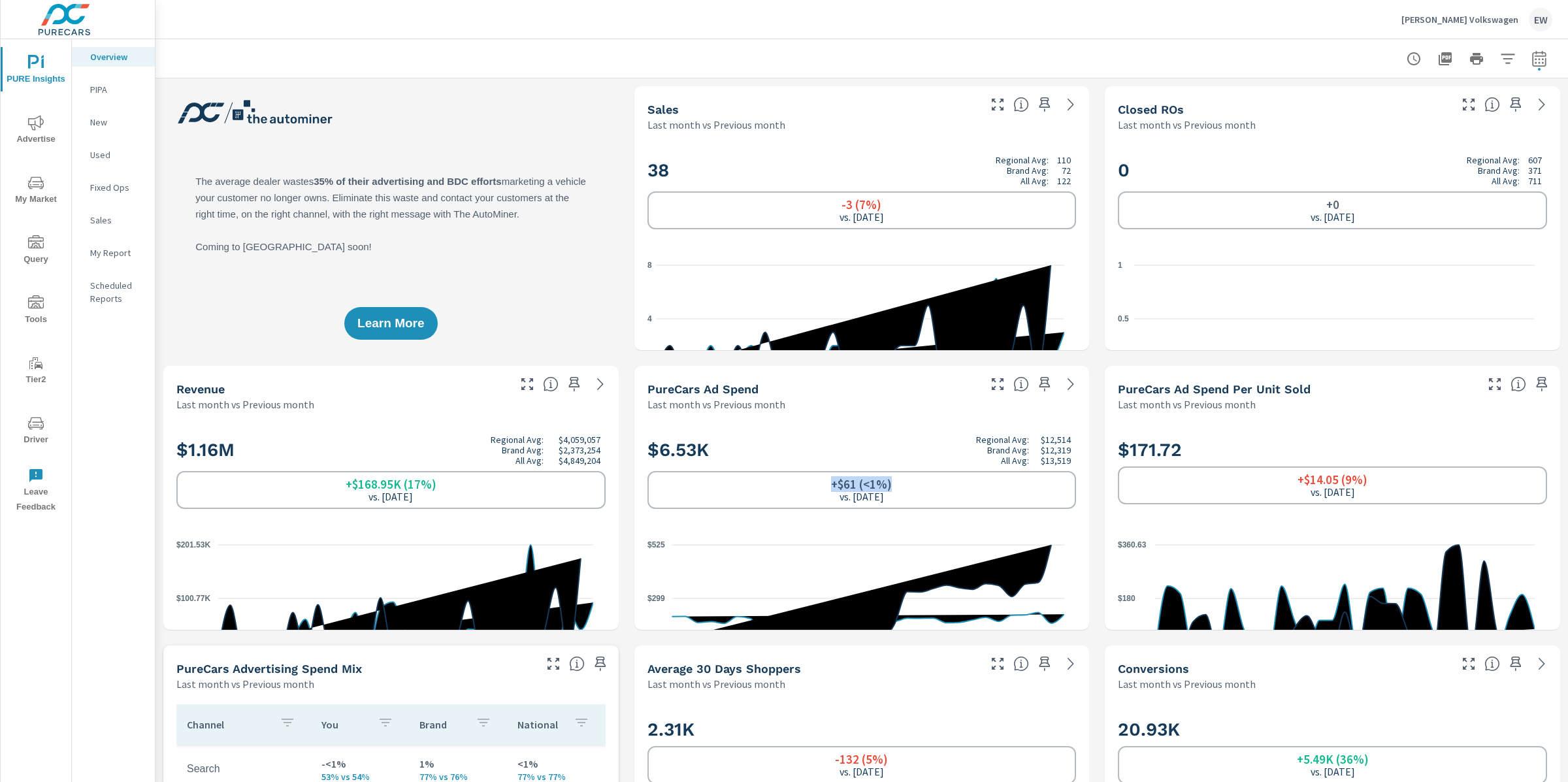
drag, startPoint x: 820, startPoint y: 554, endPoint x: 892, endPoint y: 550, distance: 72.1
click at [892, 509] on div "+$61 (<1%) vs. Jun 2025" at bounding box center [862, 489] width 429 height 38
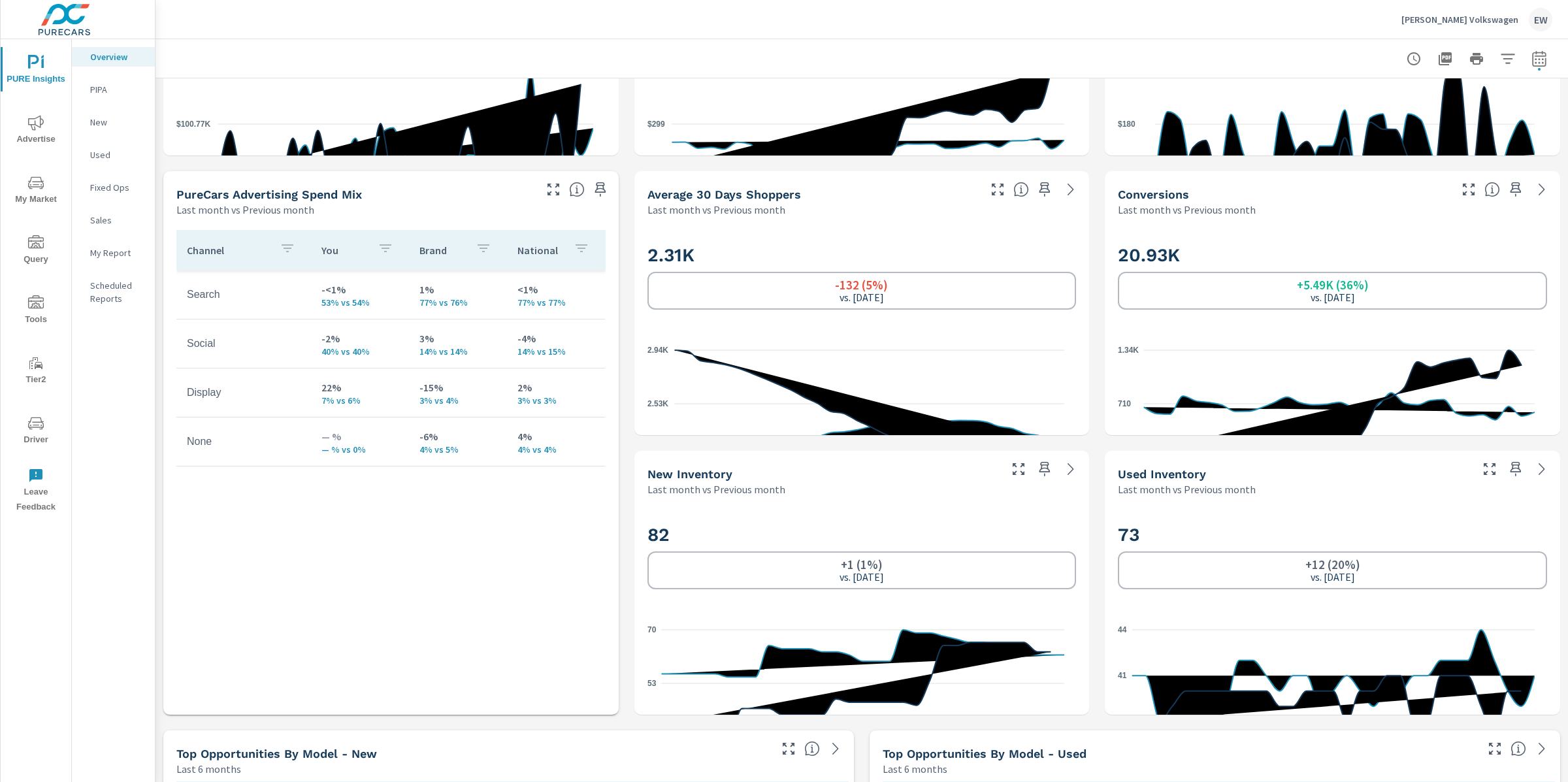
scroll to position [478, 0]
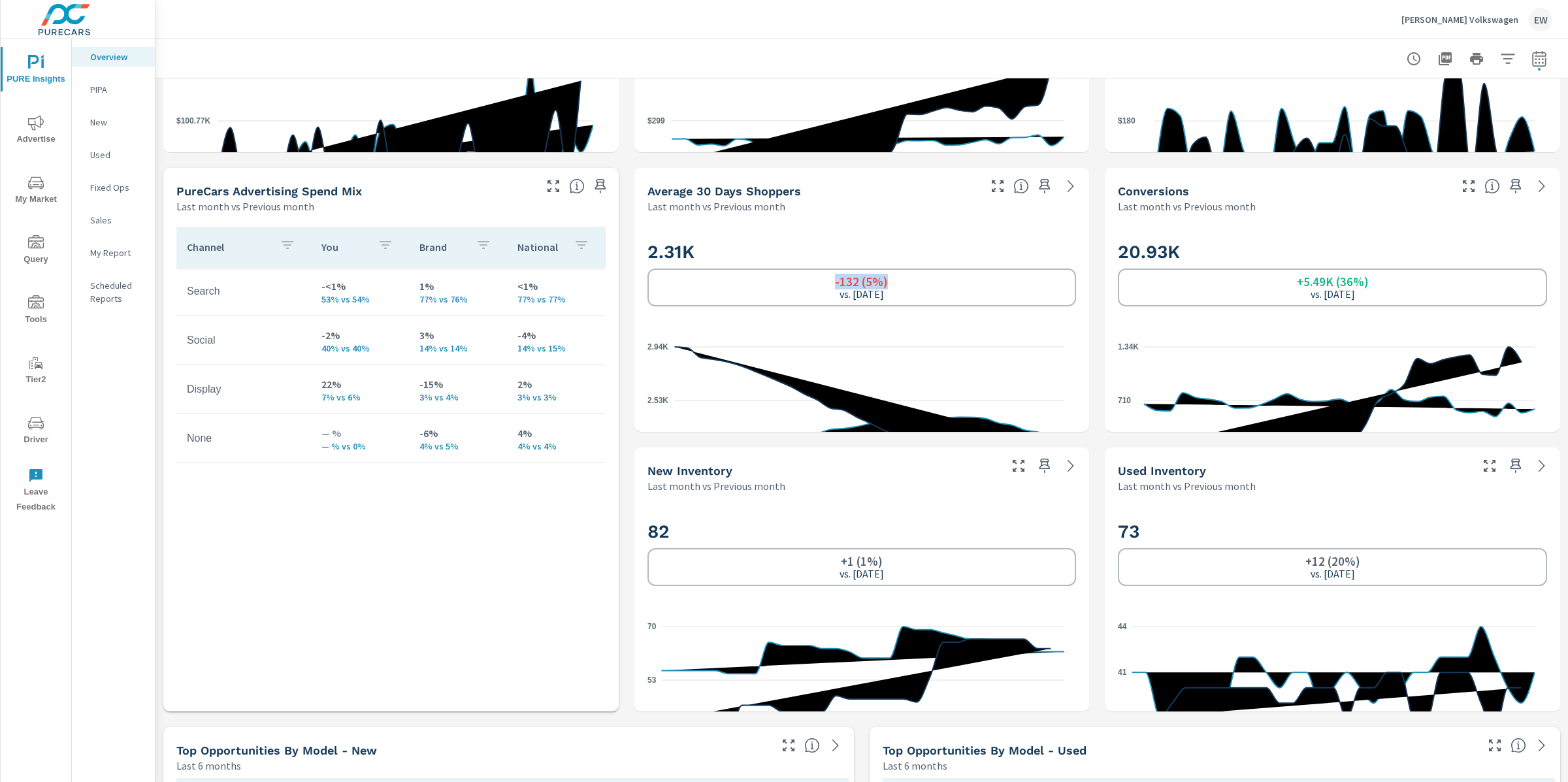
drag, startPoint x: 821, startPoint y: 427, endPoint x: 885, endPoint y: 426, distance: 64.0
click at [885, 307] on div "-132 (5%) vs. Jun 2025" at bounding box center [862, 287] width 429 height 38
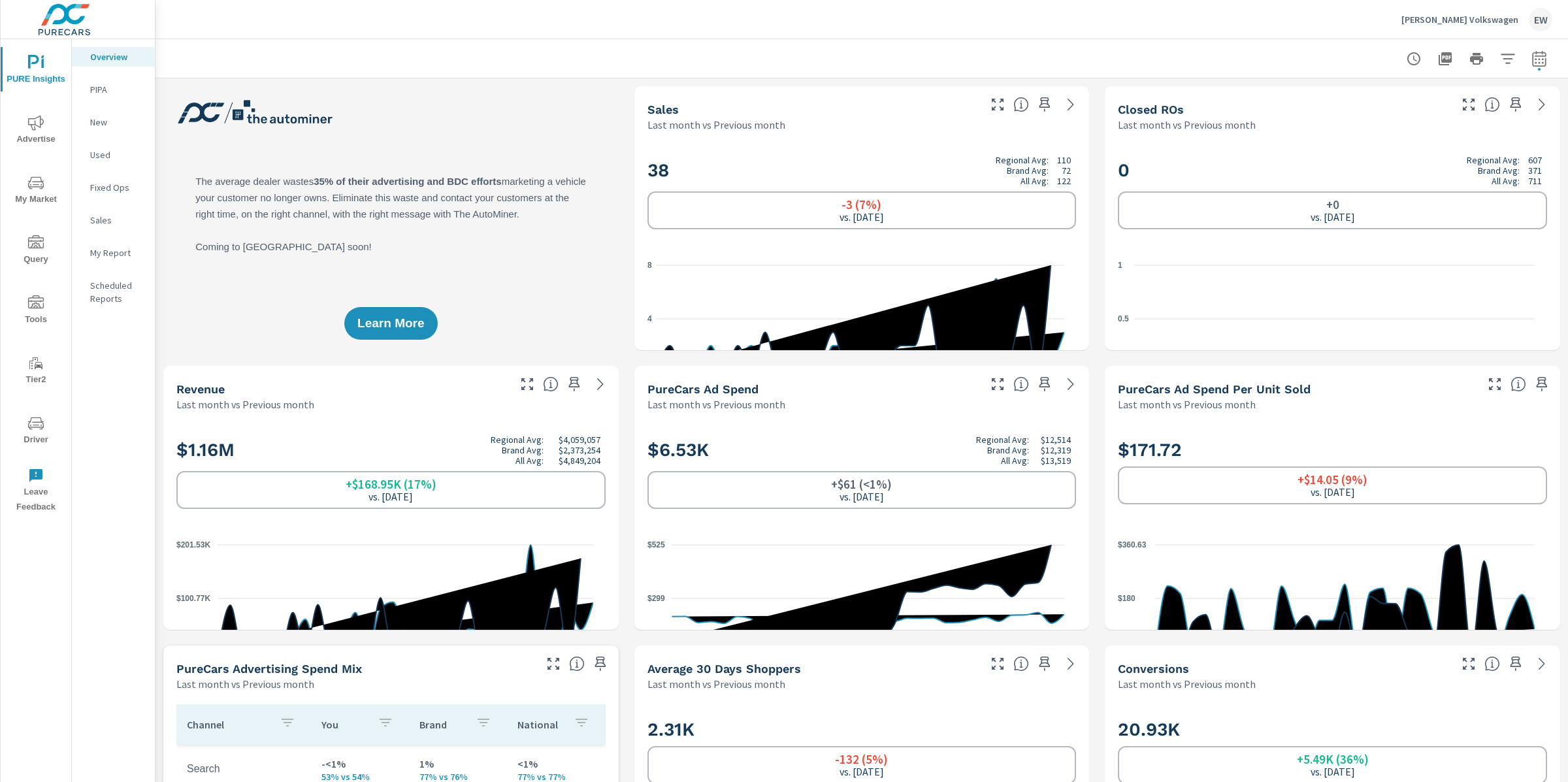
scroll to position [1, 0]
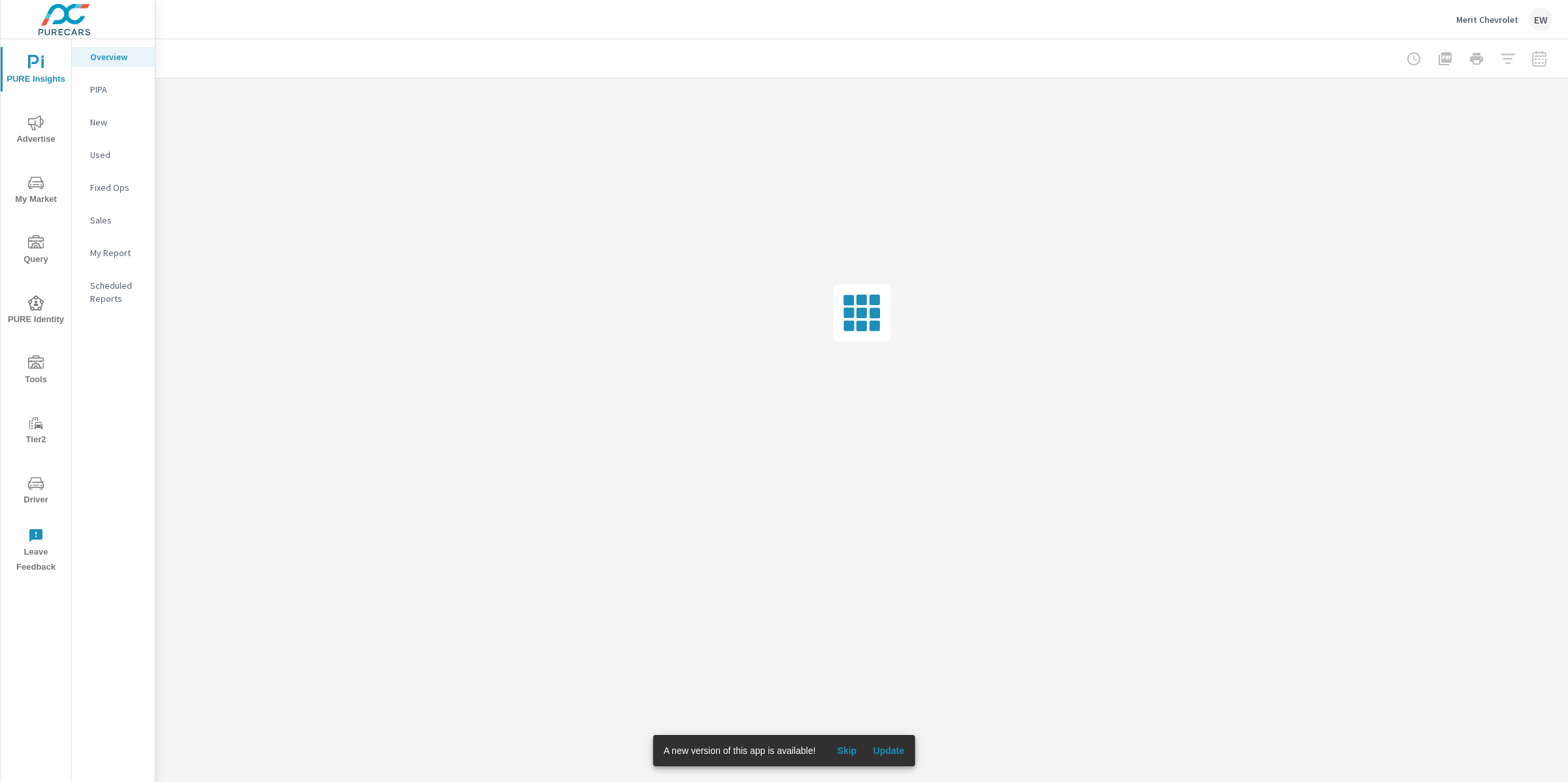
click at [900, 749] on span "Update" at bounding box center [888, 750] width 31 height 12
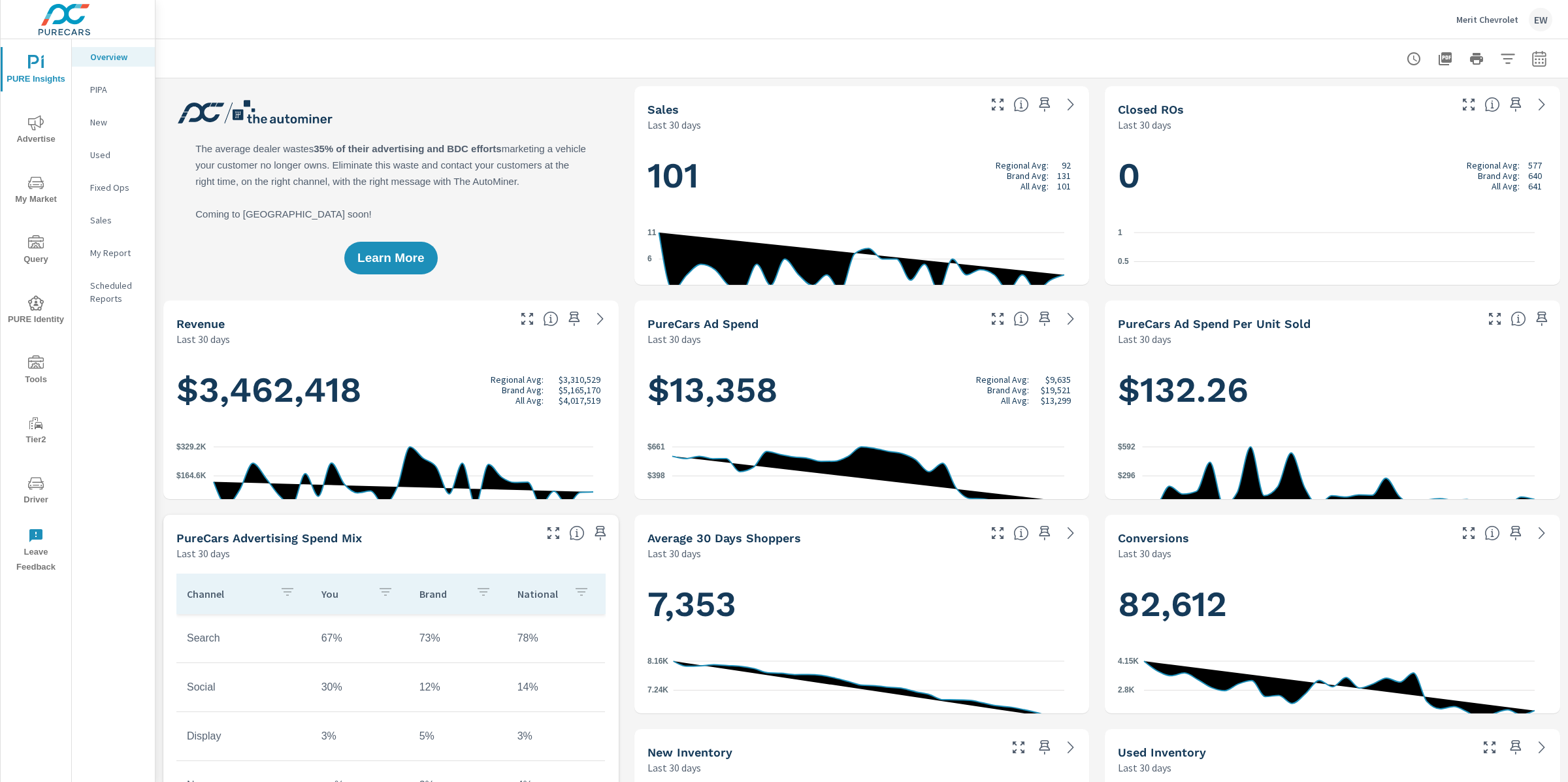
scroll to position [1, 0]
